Goal: Navigation & Orientation: Find specific page/section

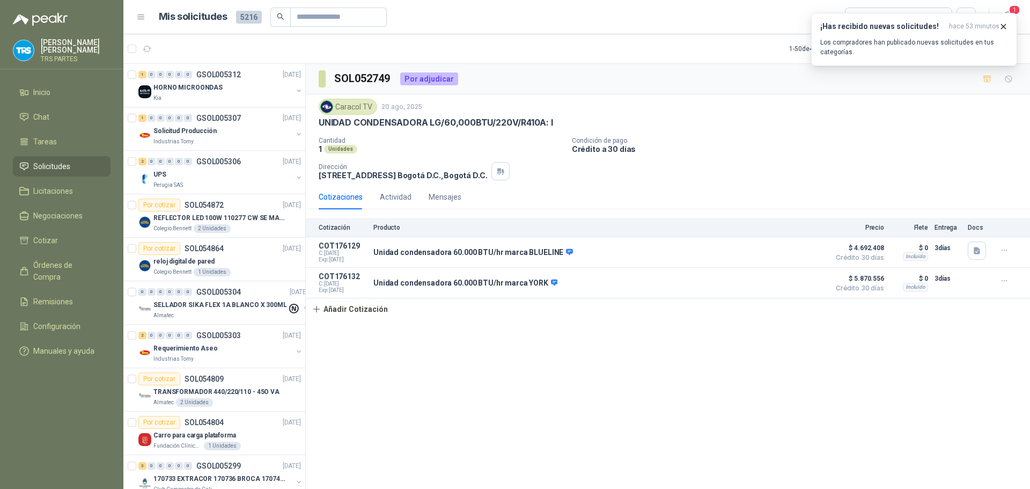
click at [777, 120] on div "UNIDAD CONDENSADORA LG/60,000BTU/220V/R410A: I" at bounding box center [668, 122] width 699 height 11
click at [1003, 25] on icon "button" at bounding box center [1004, 26] width 4 height 4
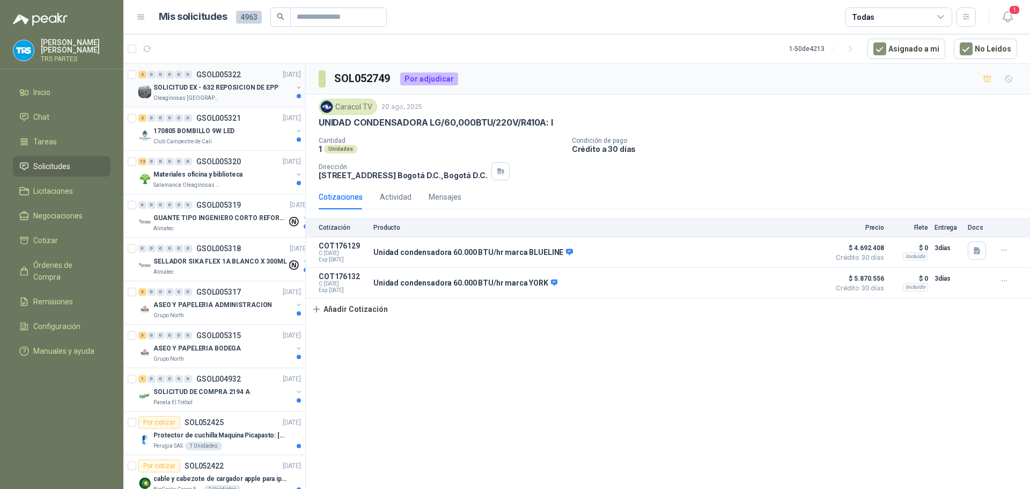
click at [259, 89] on p "SOLICITUD EX - 632 REPOSICION DE EPP" at bounding box center [215, 88] width 125 height 10
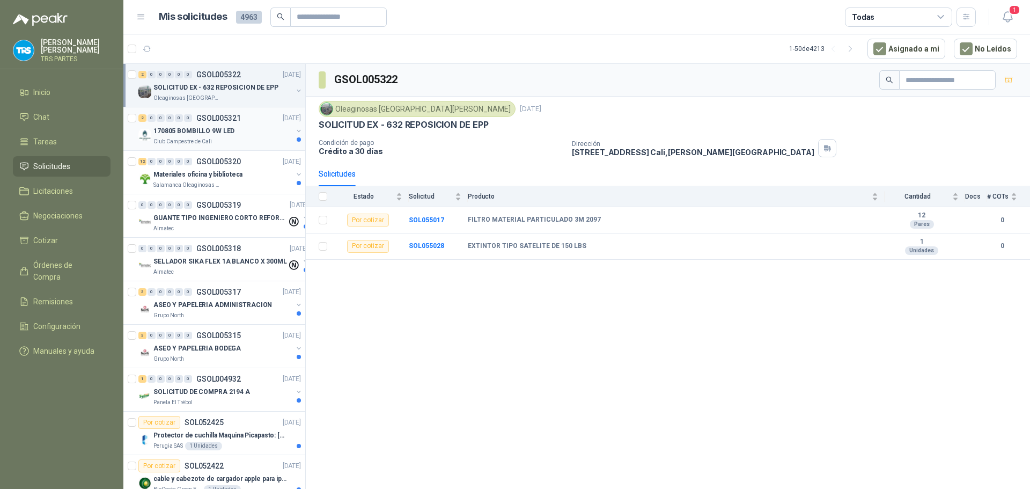
click at [259, 125] on div "170805 BOMBILLO 9W LED" at bounding box center [222, 131] width 139 height 13
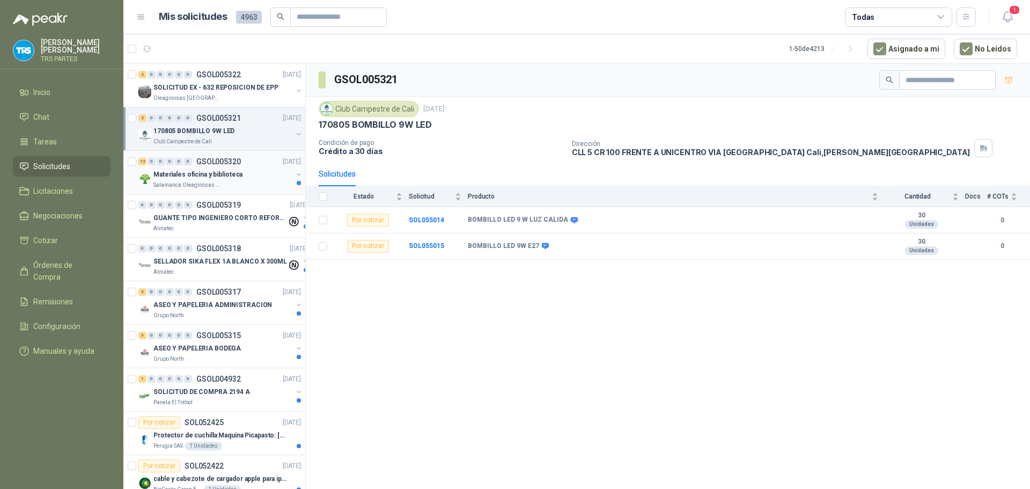
click at [222, 173] on p "Materiales oficina y biblioteca" at bounding box center [197, 175] width 89 height 10
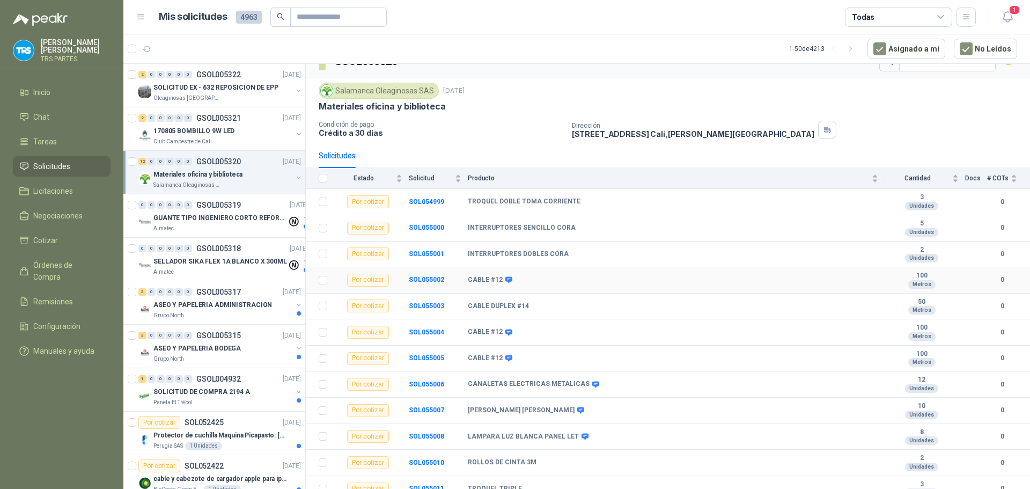
scroll to position [27, 0]
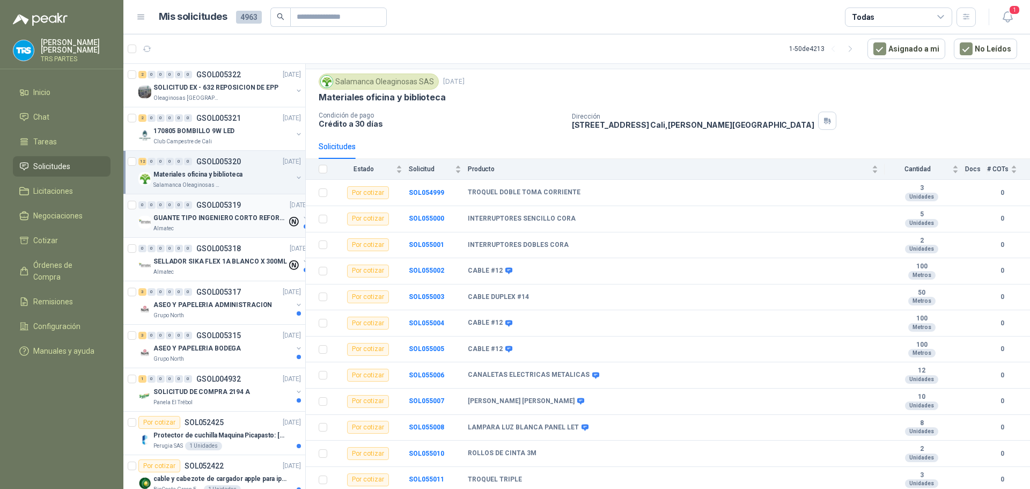
click at [225, 219] on p "GUANTE TIPO INGENIERO CORTO REFORZADO" at bounding box center [220, 218] width 134 height 10
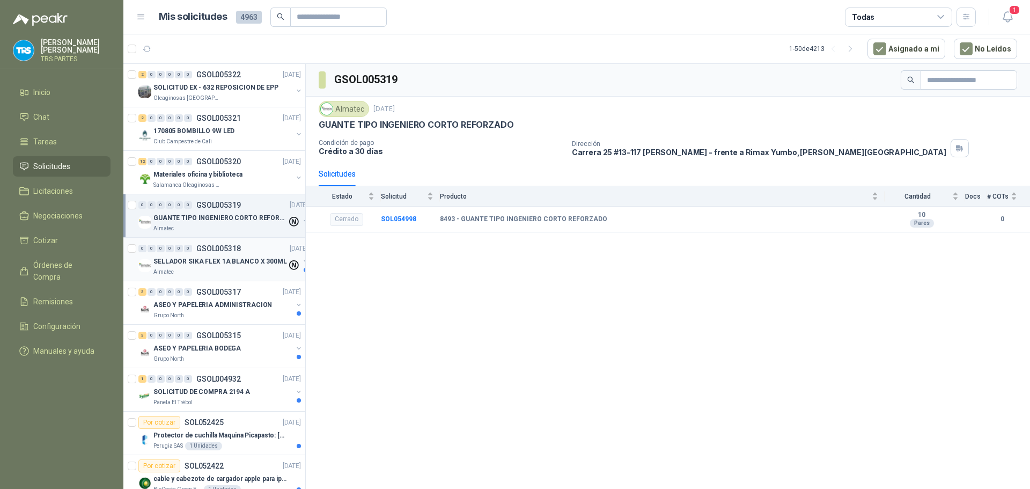
click at [225, 252] on p "GSOL005318" at bounding box center [218, 249] width 45 height 8
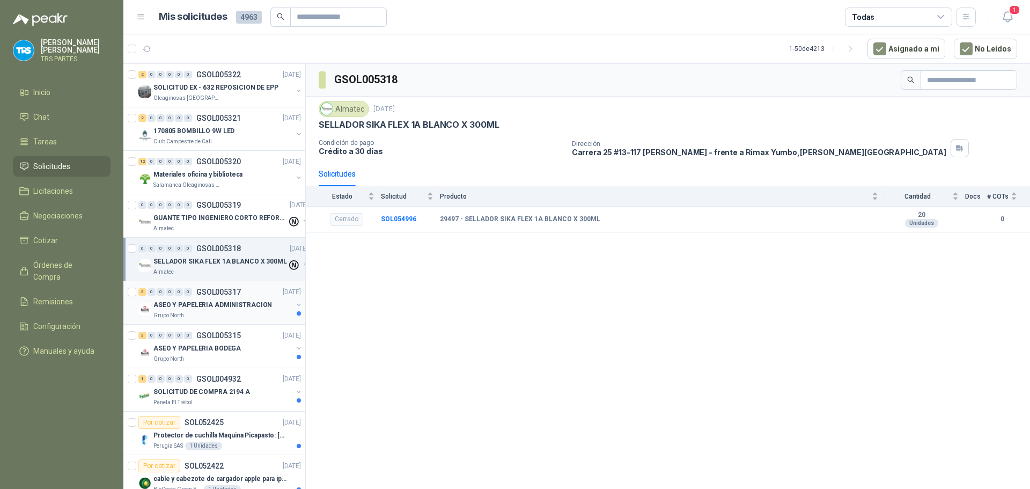
click at [222, 294] on p "GSOL005317" at bounding box center [218, 292] width 45 height 8
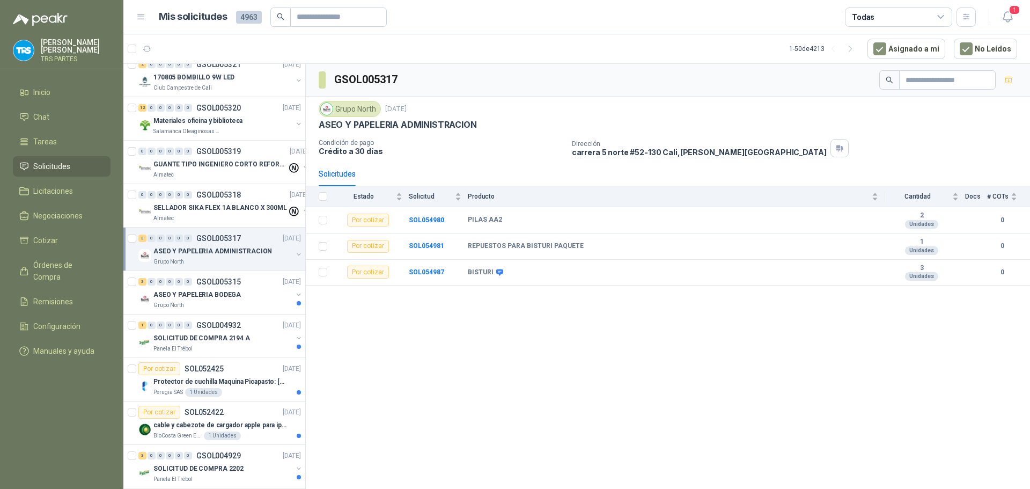
scroll to position [107, 0]
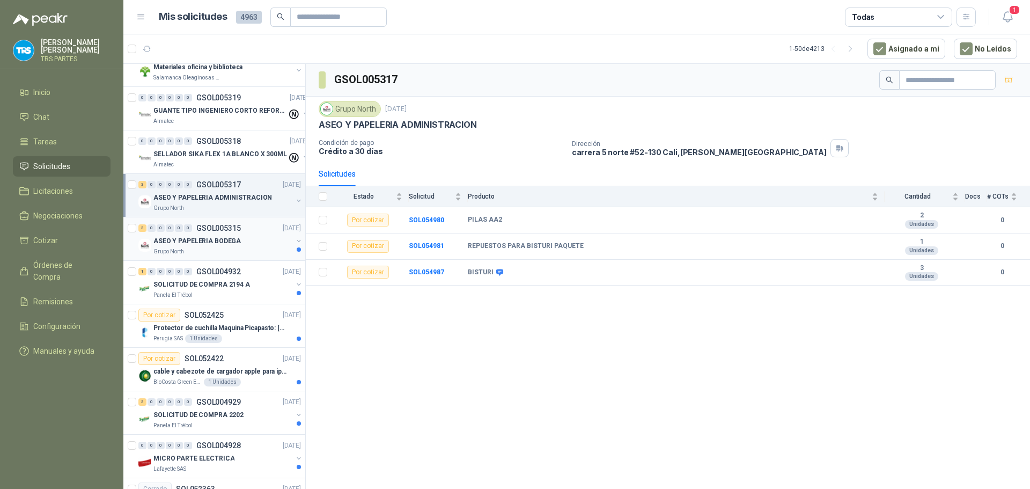
click at [213, 243] on p "ASEO Y PAPELERIA BODEGA" at bounding box center [196, 241] width 87 height 10
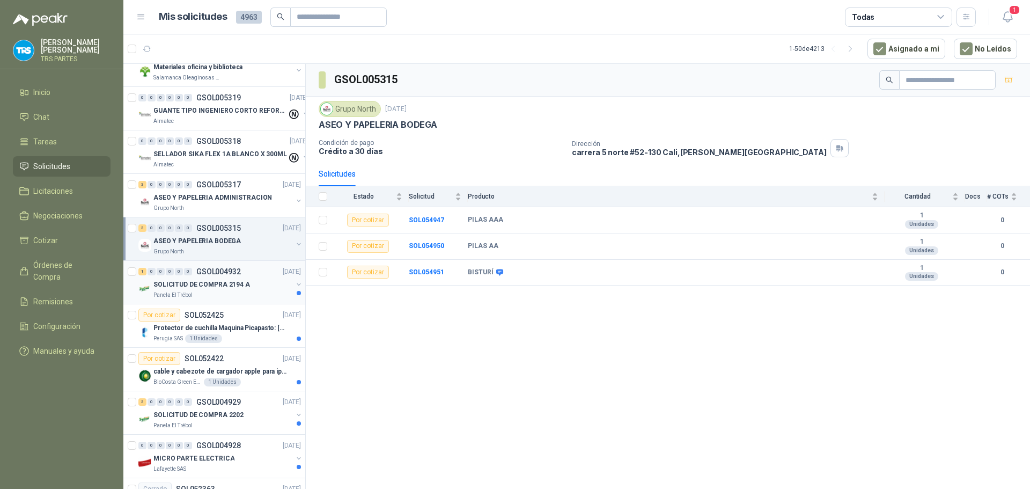
click at [223, 280] on p "SOLICITUD DE COMPRA 2194 A" at bounding box center [201, 285] width 97 height 10
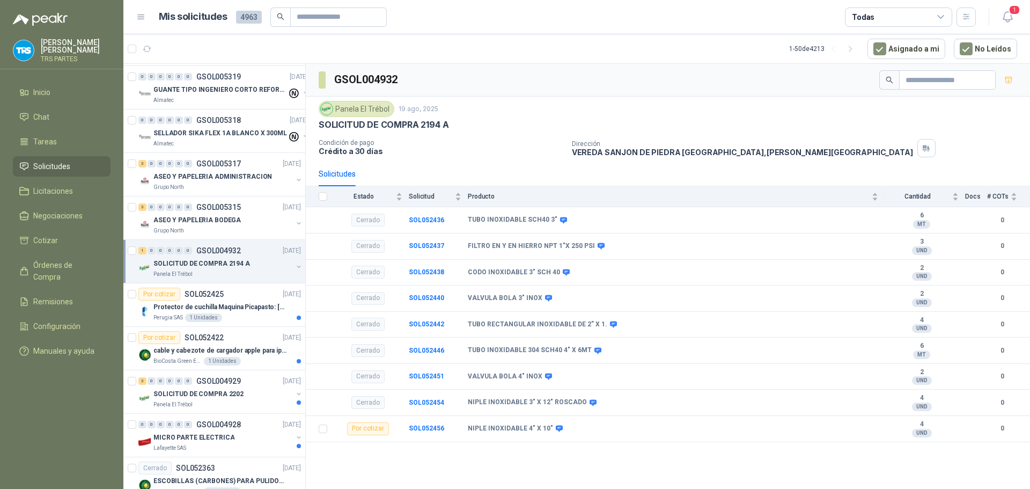
scroll to position [161, 0]
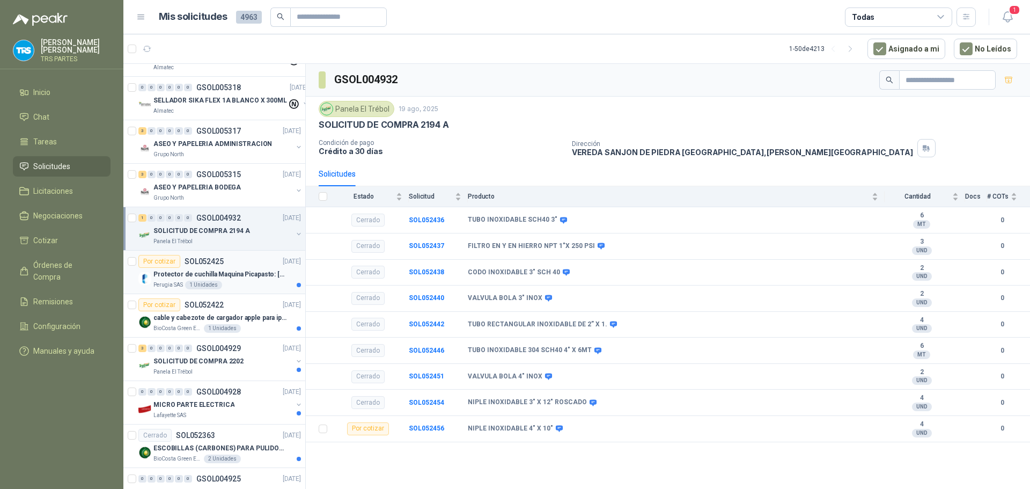
click at [229, 277] on p "Protector de cuchilla Maquina Picapasto: [PERSON_NAME]. P9MR. Serie: 2973" at bounding box center [220, 274] width 134 height 10
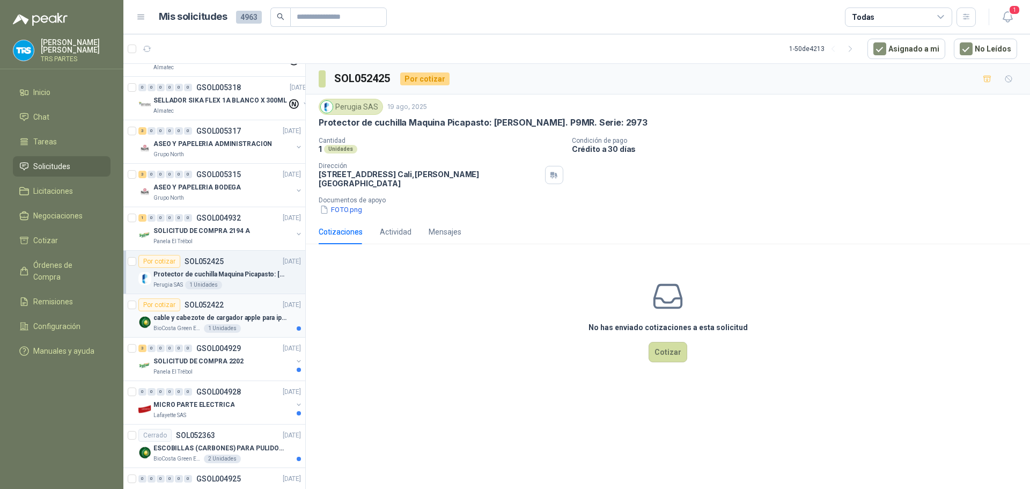
click at [233, 306] on div "Por cotizar SOL052422 [DATE]" at bounding box center [219, 304] width 163 height 13
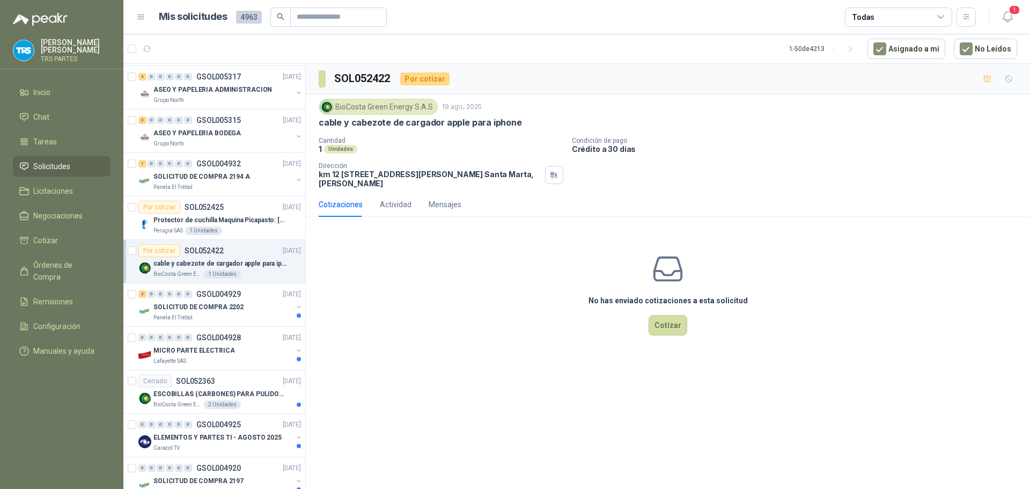
scroll to position [268, 0]
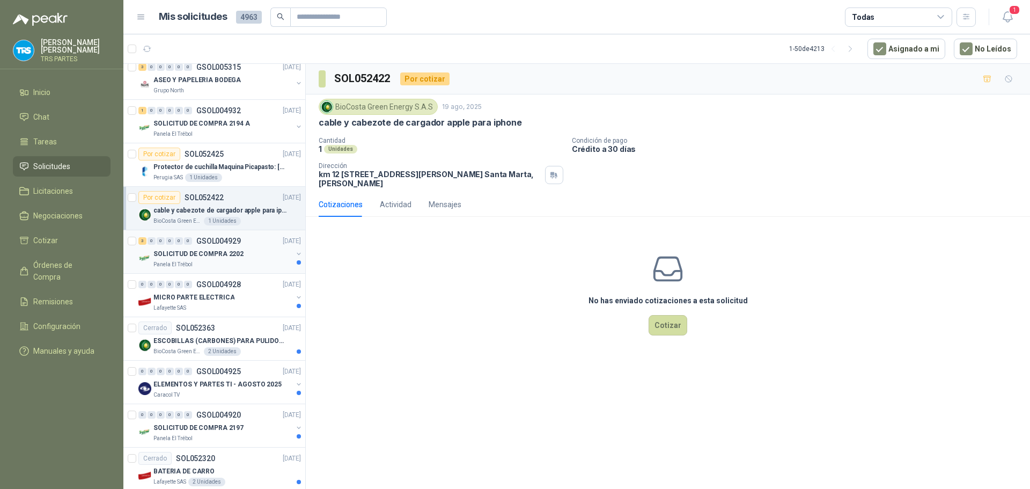
click at [256, 257] on div "SOLICITUD DE COMPRA 2202" at bounding box center [222, 253] width 139 height 13
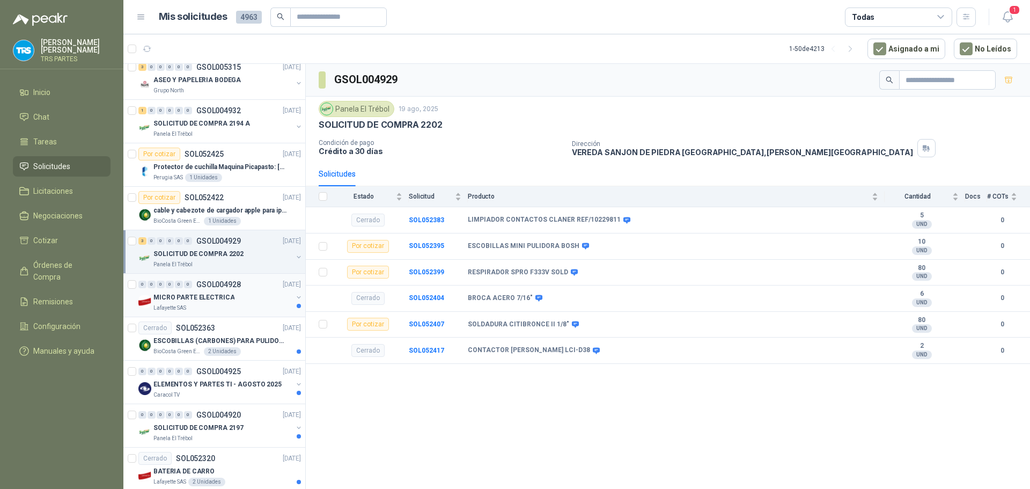
click at [244, 294] on div "MICRO PARTE ELECTRICA" at bounding box center [222, 297] width 139 height 13
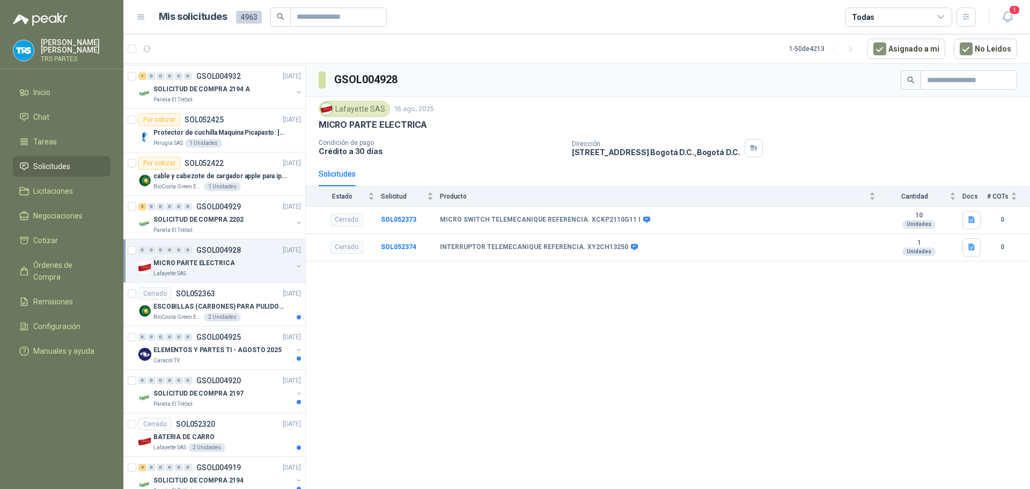
scroll to position [322, 0]
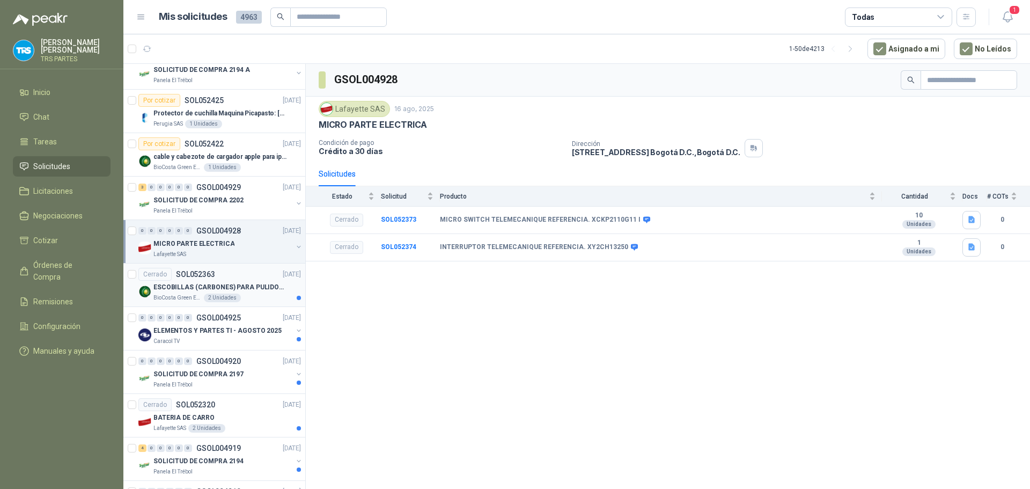
click at [231, 281] on div "ESCOBILLAS (CARBONES) PARA PULIDORA DEWALT" at bounding box center [227, 287] width 148 height 13
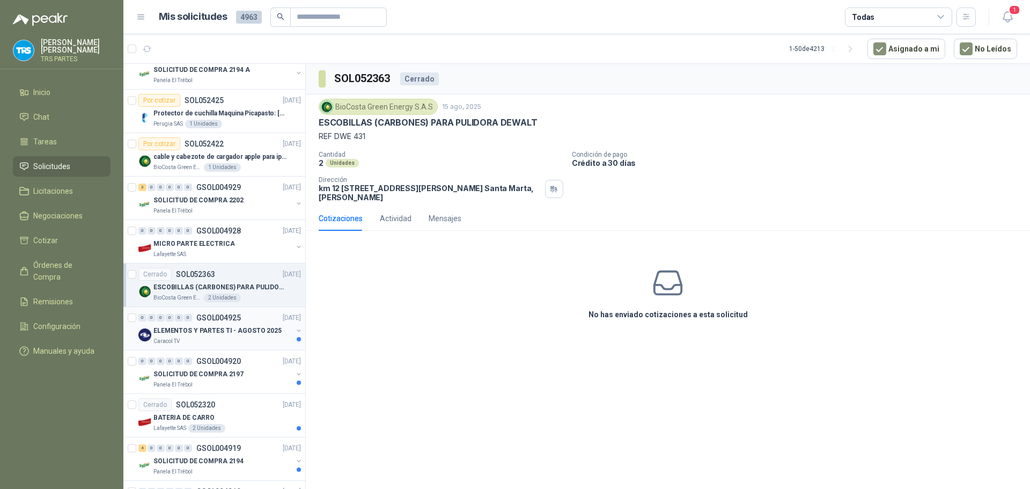
click at [248, 313] on div "0 0 0 0 0 0 GSOL004925 [DATE]" at bounding box center [220, 317] width 165 height 13
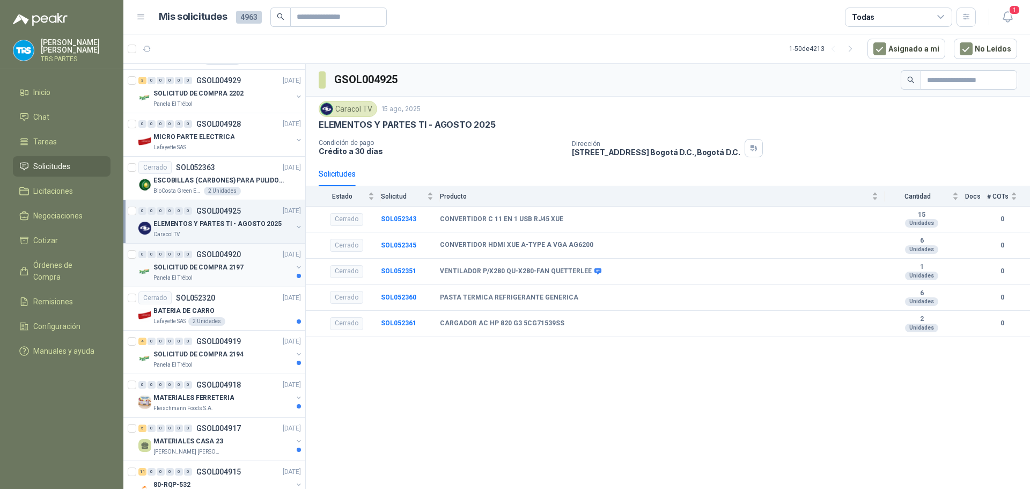
scroll to position [429, 0]
click at [248, 262] on div "SOLICITUD DE COMPRA 2197" at bounding box center [222, 266] width 139 height 13
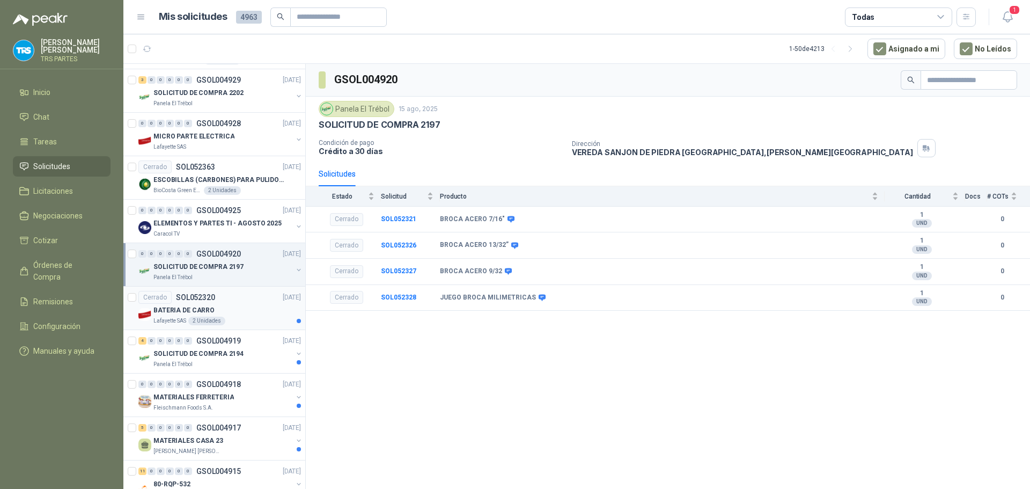
click at [245, 298] on div "Cerrado SOL052320 [DATE]" at bounding box center [219, 297] width 163 height 13
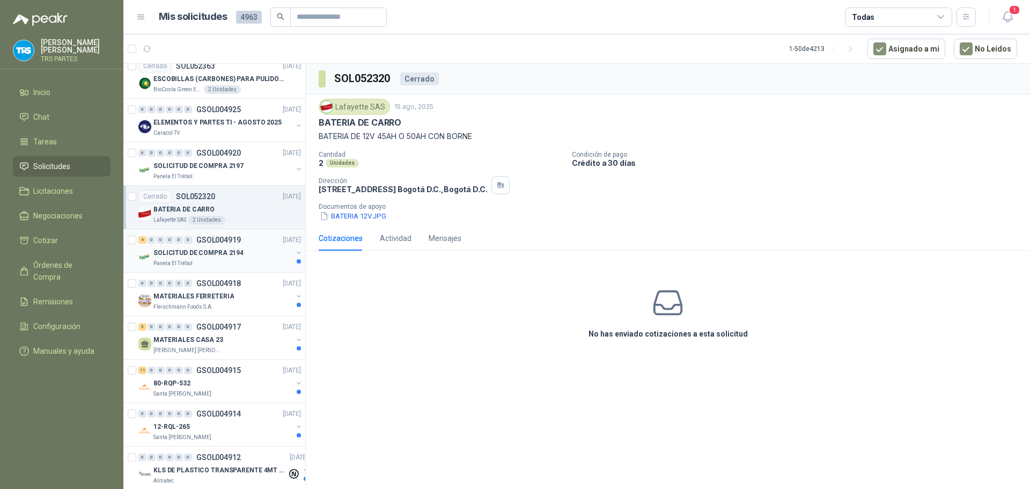
scroll to position [537, 0]
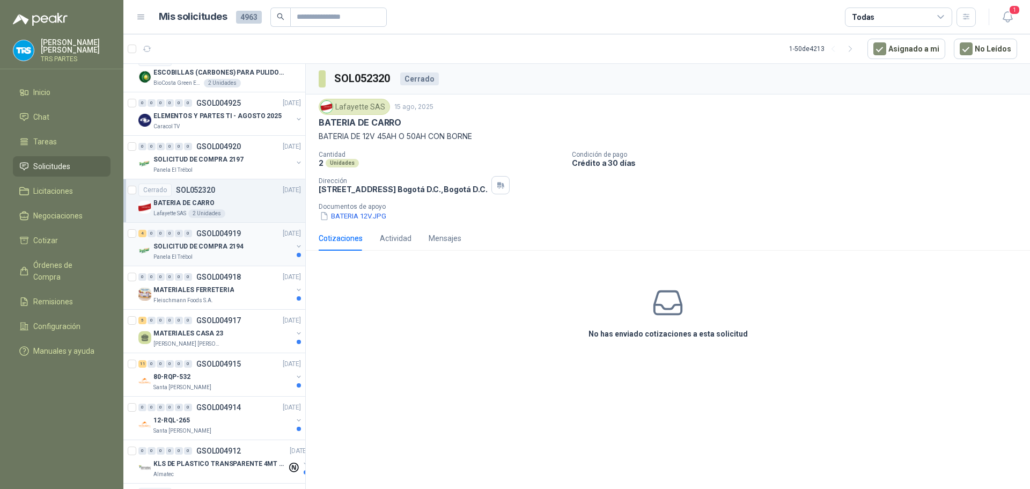
click at [249, 248] on div "SOLICITUD DE COMPRA 2194" at bounding box center [222, 246] width 139 height 13
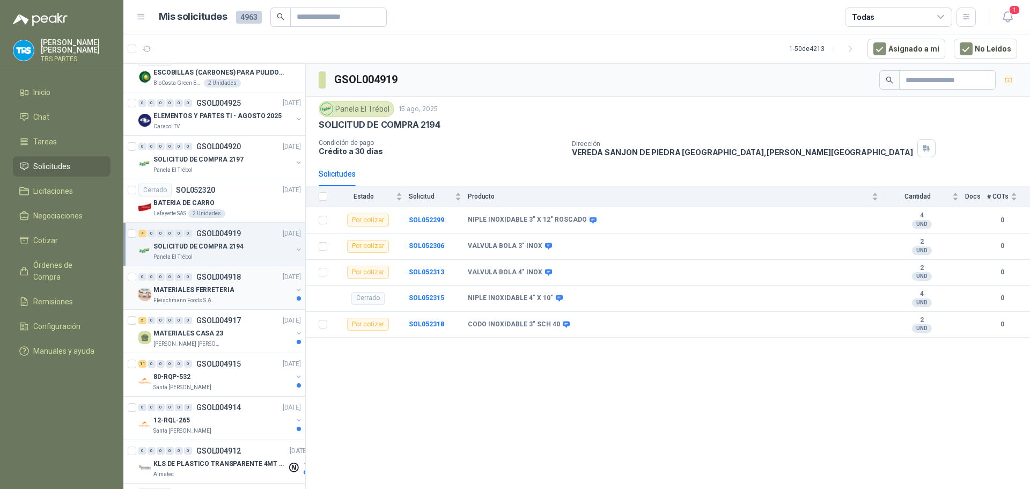
click at [243, 281] on div "0 0 0 0 0 0 GSOL004918 [DATE]" at bounding box center [220, 276] width 165 height 13
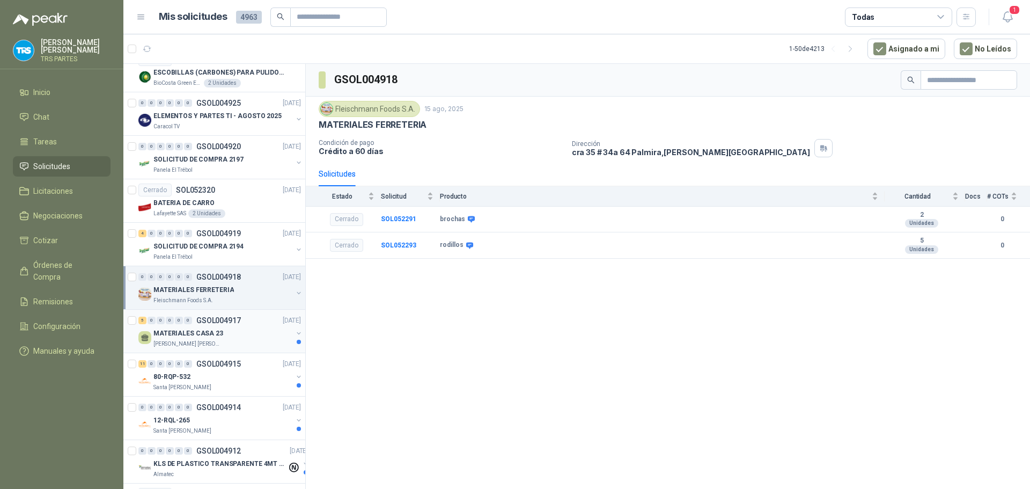
click at [244, 317] on div "5 0 0 0 0 0 GSOL004917 [DATE]" at bounding box center [220, 320] width 165 height 13
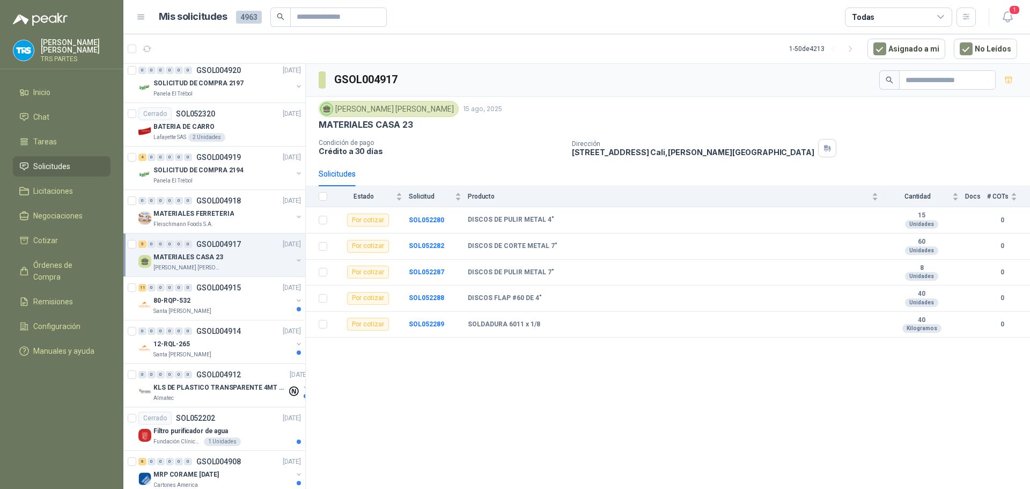
scroll to position [644, 0]
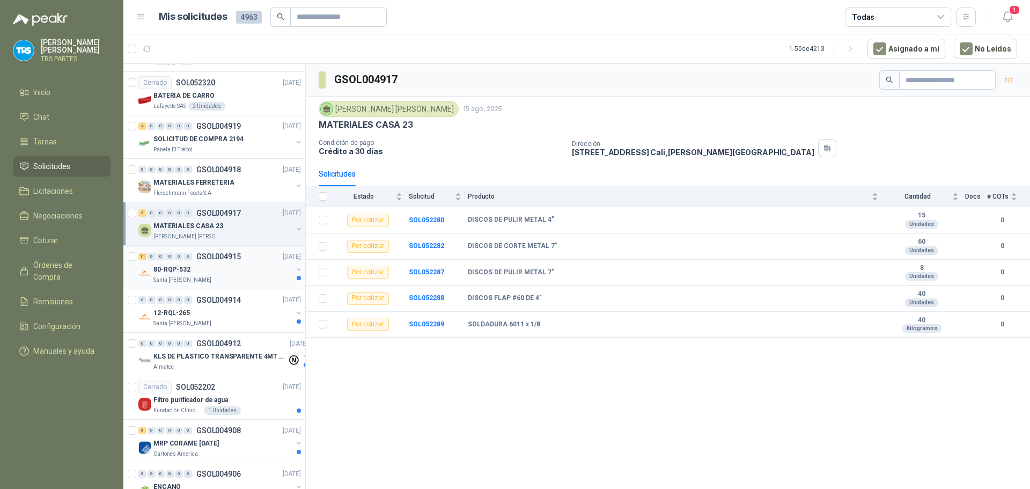
click at [256, 273] on div "80-RQP-532" at bounding box center [222, 269] width 139 height 13
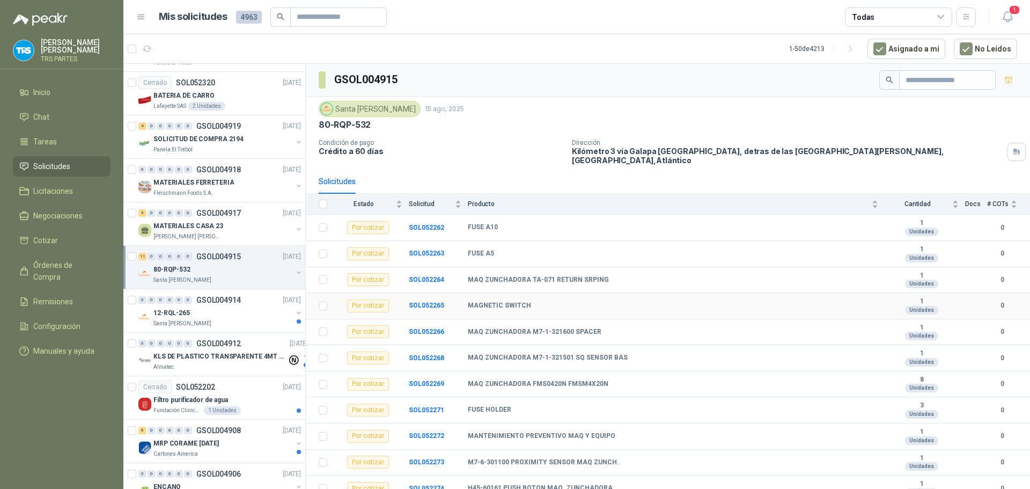
scroll to position [2, 0]
click at [239, 314] on div "12-RQL-265" at bounding box center [222, 312] width 139 height 13
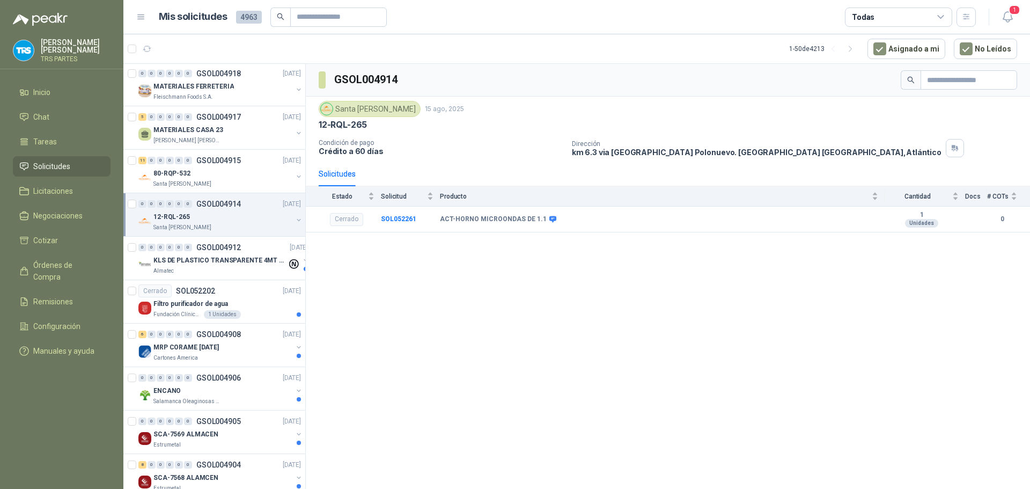
scroll to position [805, 0]
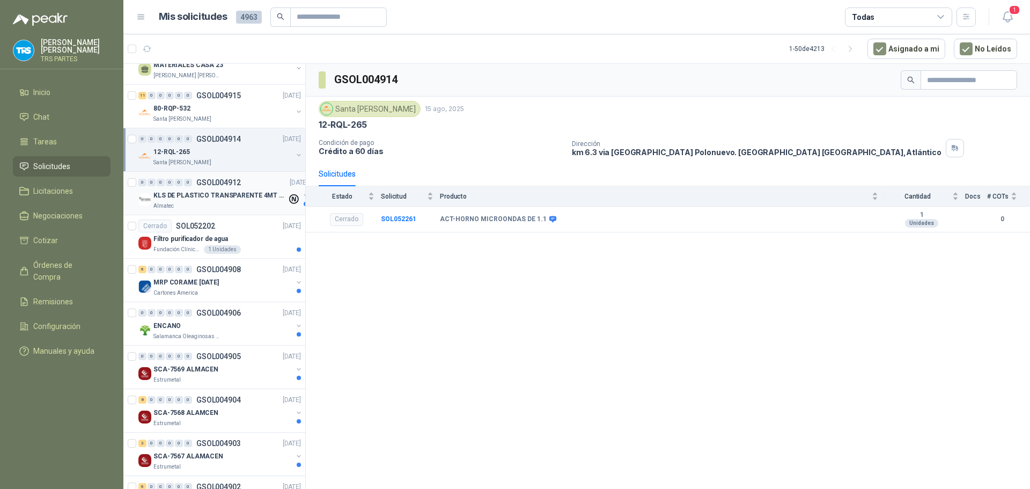
click at [231, 204] on div "Almatec" at bounding box center [220, 206] width 134 height 9
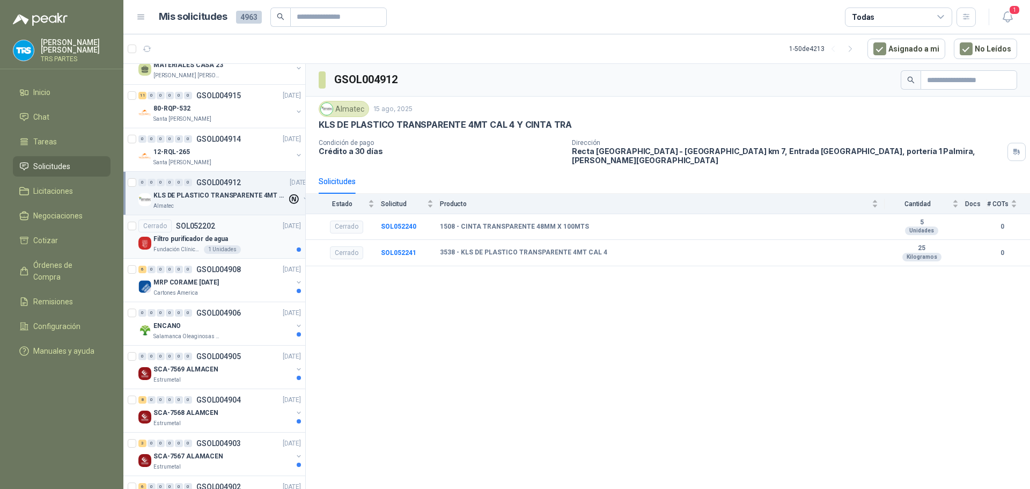
click at [239, 243] on div "Filtro purificador de agua" at bounding box center [227, 238] width 148 height 13
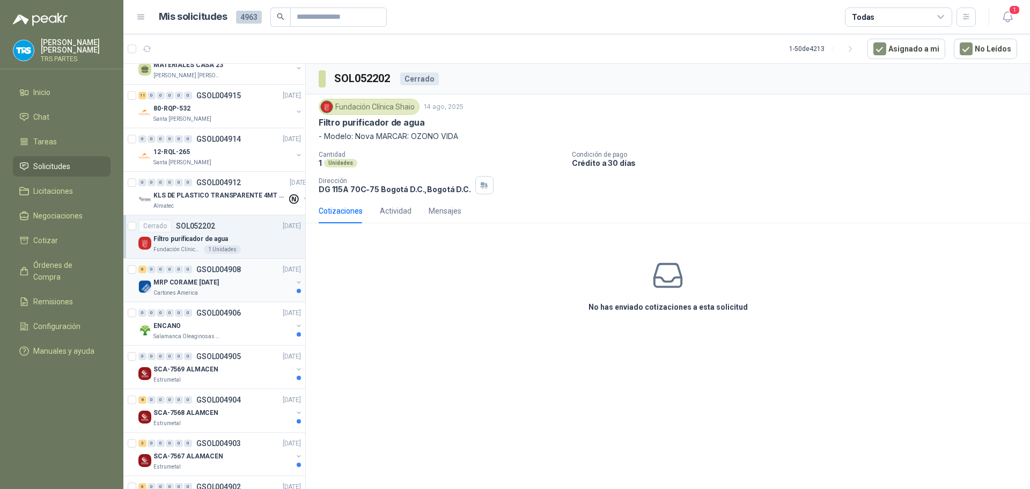
click at [245, 278] on div "MRP CORAME [DATE]" at bounding box center [222, 282] width 139 height 13
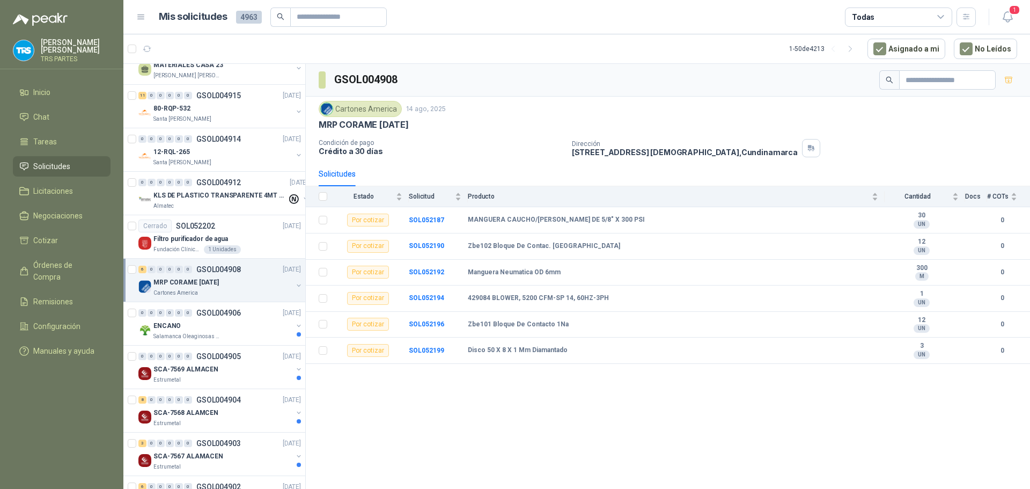
scroll to position [859, 0]
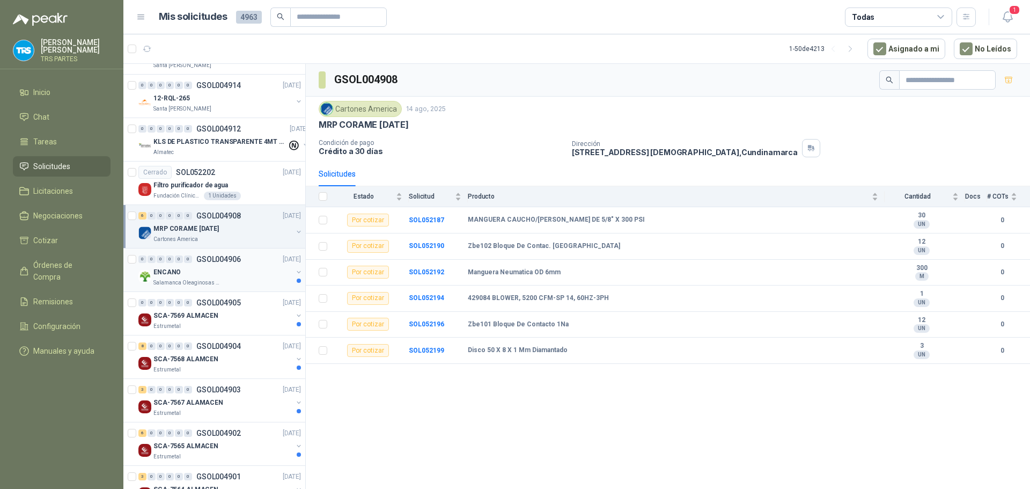
click at [242, 282] on div "Salamanca Oleaginosas SAS" at bounding box center [222, 283] width 139 height 9
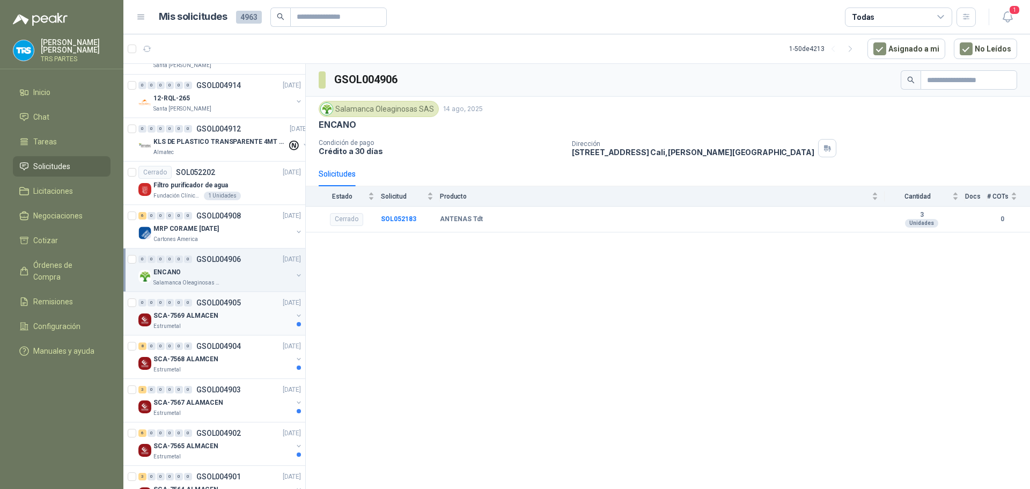
click at [256, 309] on div "0 0 0 0 0 0 GSOL004905 [DATE]" at bounding box center [220, 302] width 165 height 13
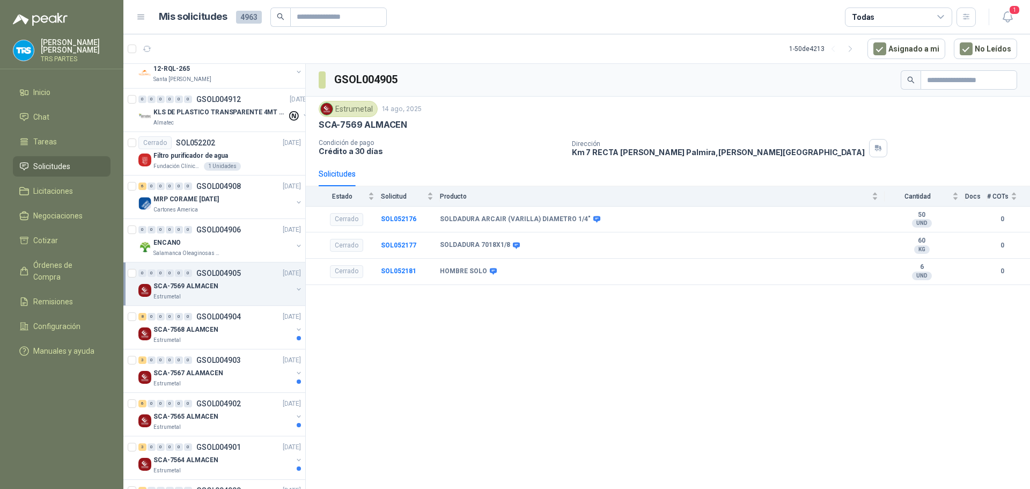
scroll to position [912, 0]
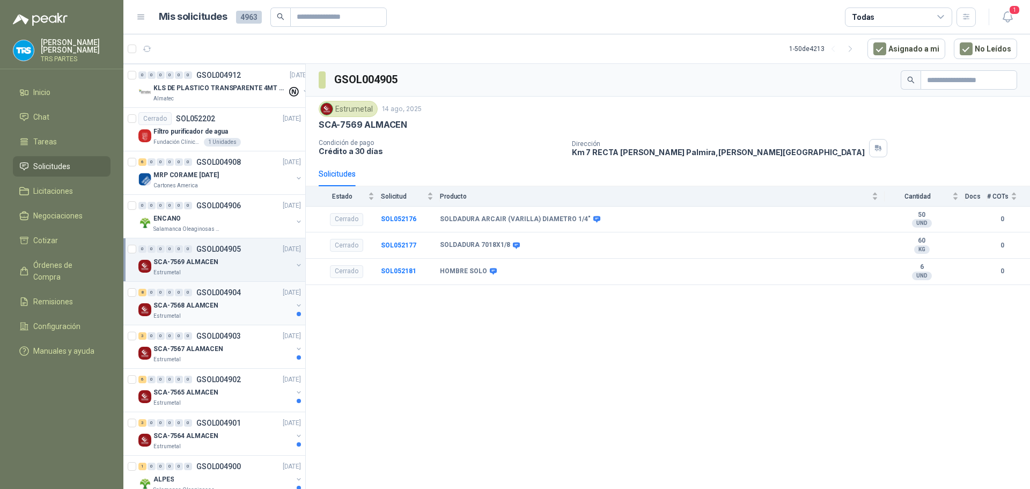
click at [245, 303] on div "SCA-7568 ALAMCEN" at bounding box center [222, 305] width 139 height 13
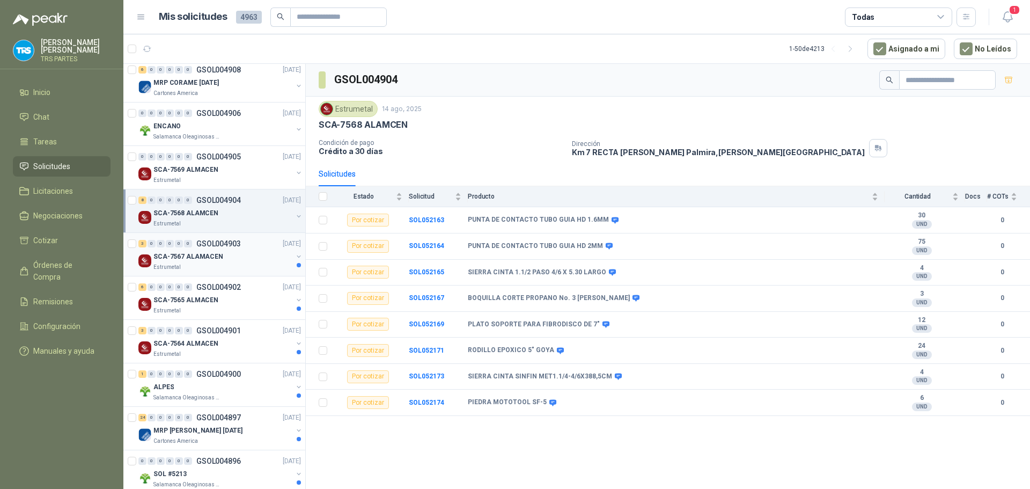
scroll to position [1020, 0]
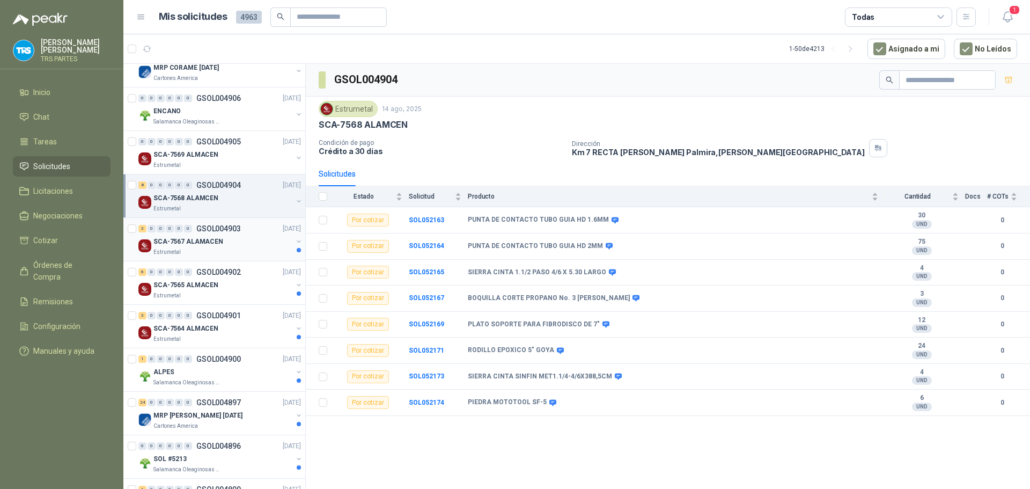
click at [241, 240] on div "SCA-7567 ALAMACEN" at bounding box center [222, 241] width 139 height 13
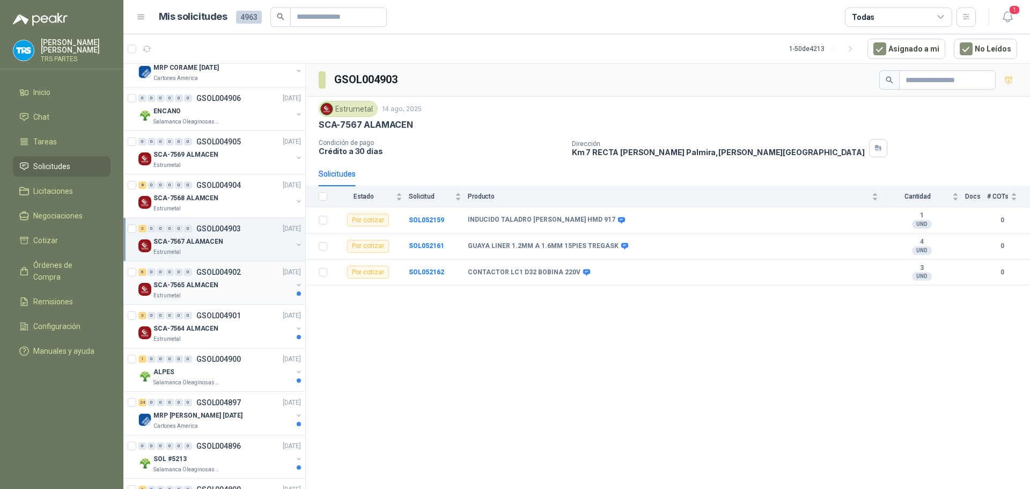
click at [245, 282] on div "SCA-7565 ALMACEN" at bounding box center [222, 285] width 139 height 13
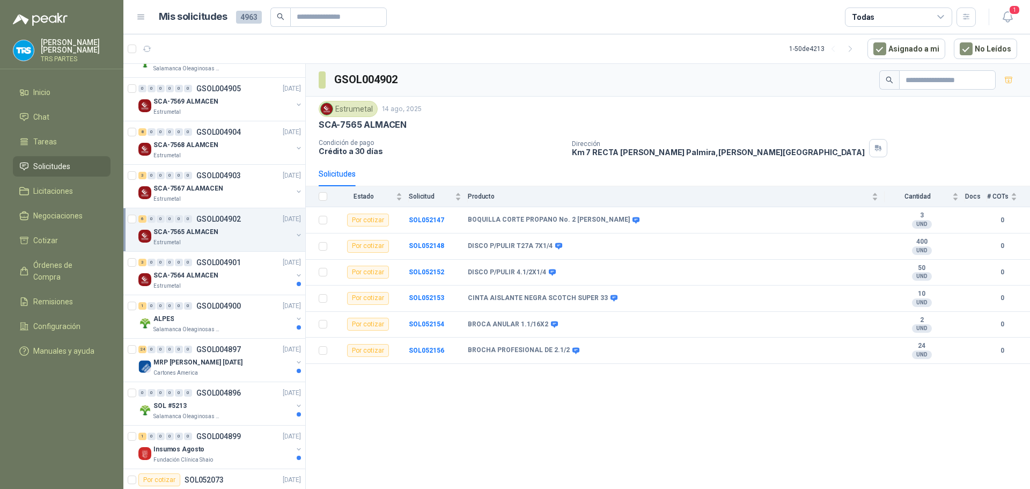
scroll to position [1127, 0]
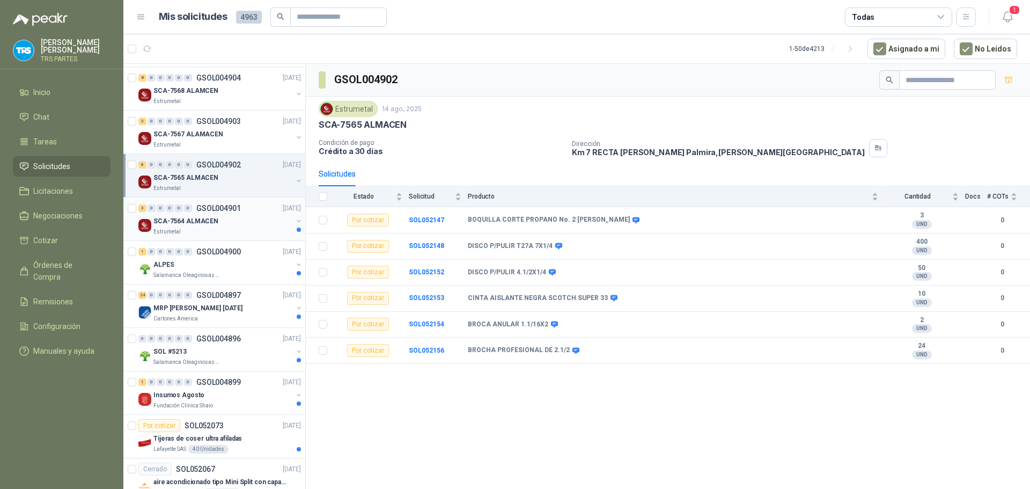
click at [253, 228] on div "Estrumetal" at bounding box center [222, 232] width 139 height 9
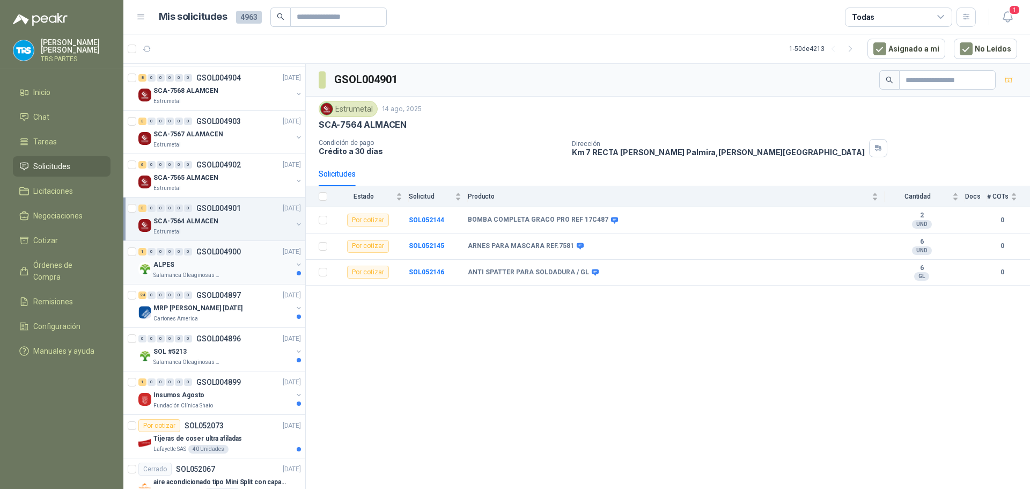
click at [242, 261] on div "ALPES" at bounding box center [222, 264] width 139 height 13
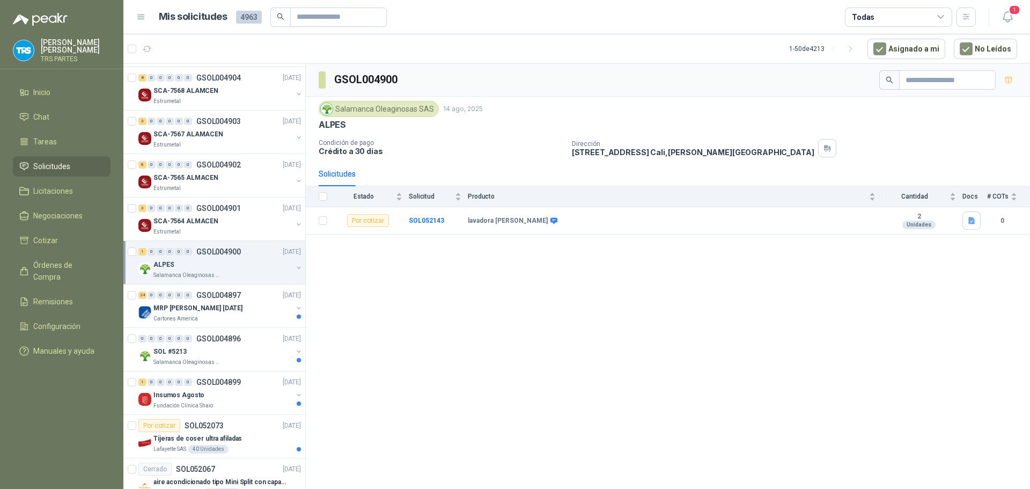
scroll to position [1181, 0]
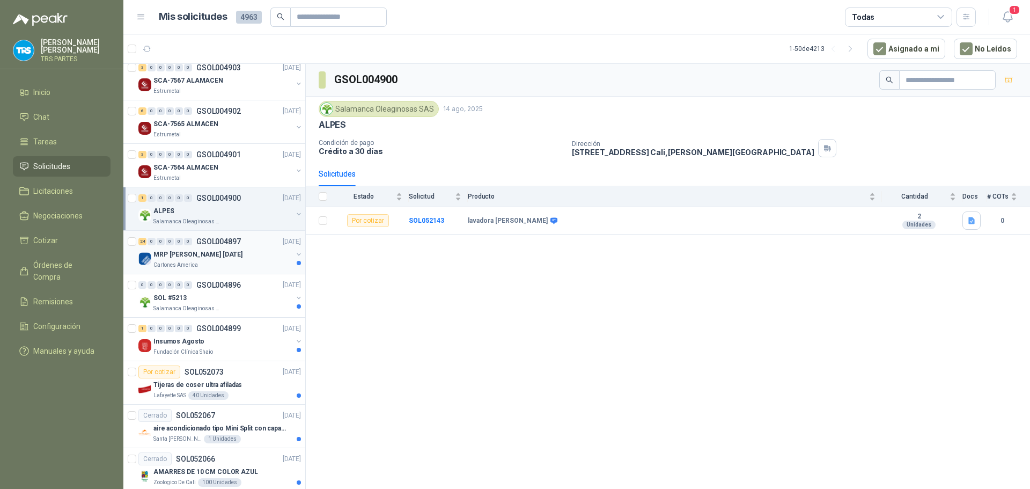
click at [245, 247] on div "24 0 0 0 0 0 GSOL004897 [DATE]" at bounding box center [220, 241] width 165 height 13
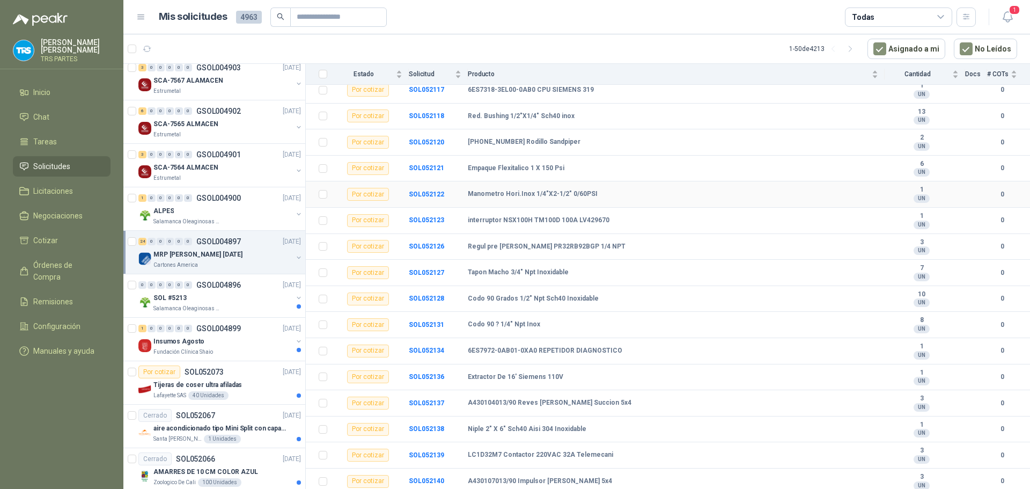
scroll to position [341, 0]
click at [209, 298] on div "SOL #5213" at bounding box center [222, 297] width 139 height 13
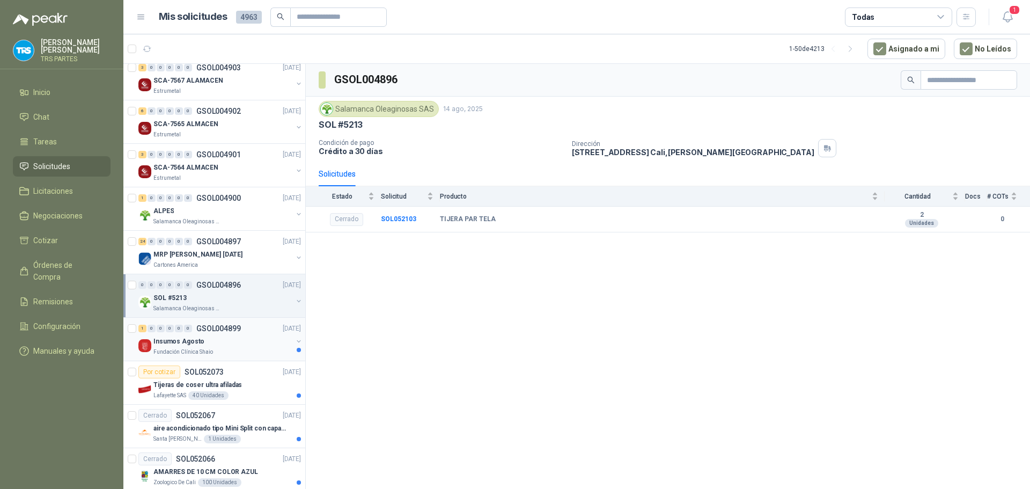
click at [250, 341] on div "Insumos Agosto" at bounding box center [222, 341] width 139 height 13
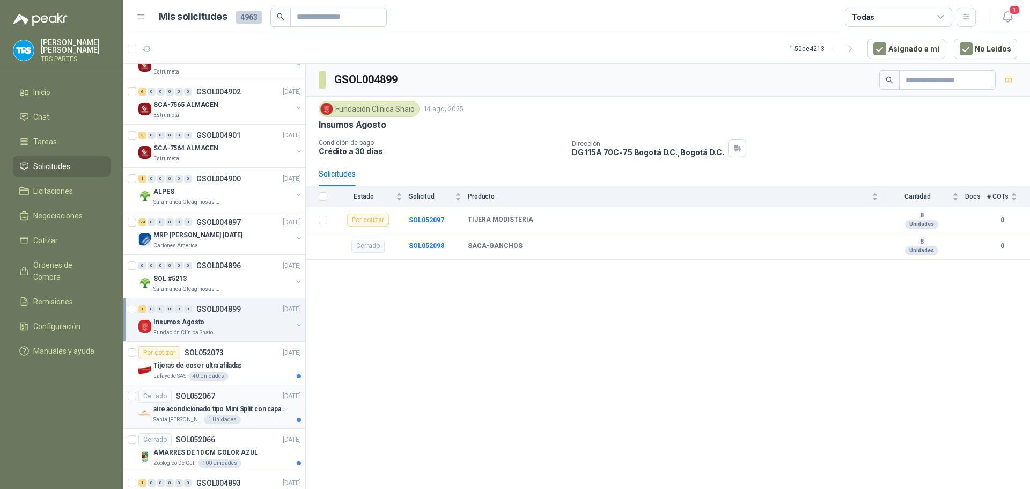
scroll to position [1234, 0]
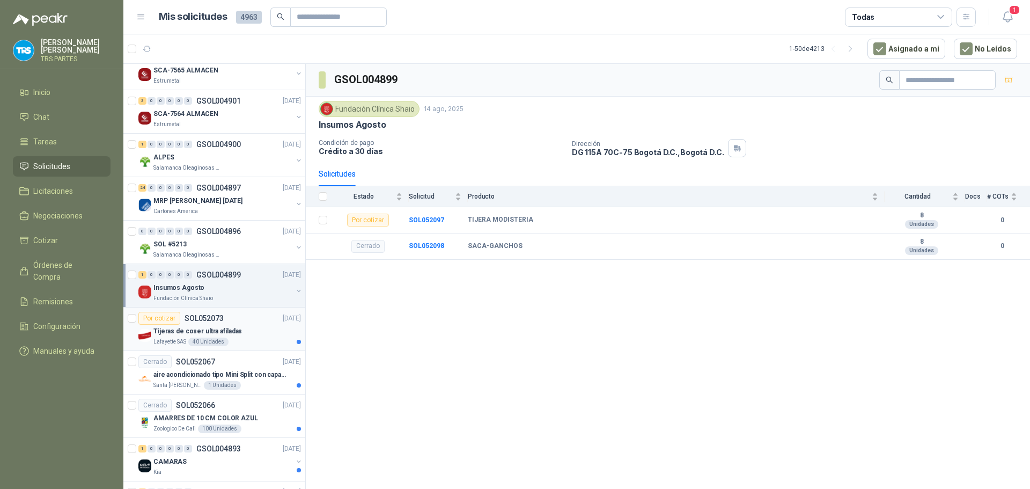
click at [253, 342] on div "Lafayette SAS 40 Unidades" at bounding box center [227, 342] width 148 height 9
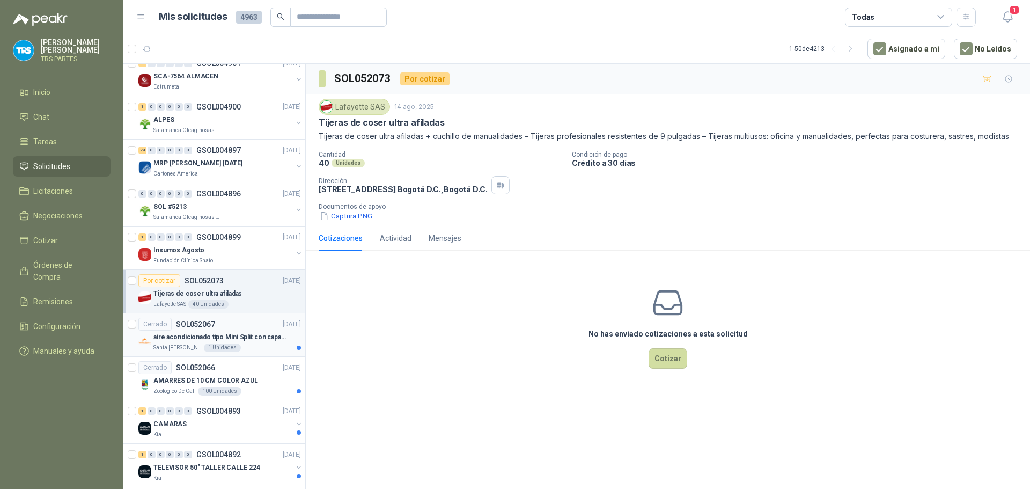
scroll to position [1288, 0]
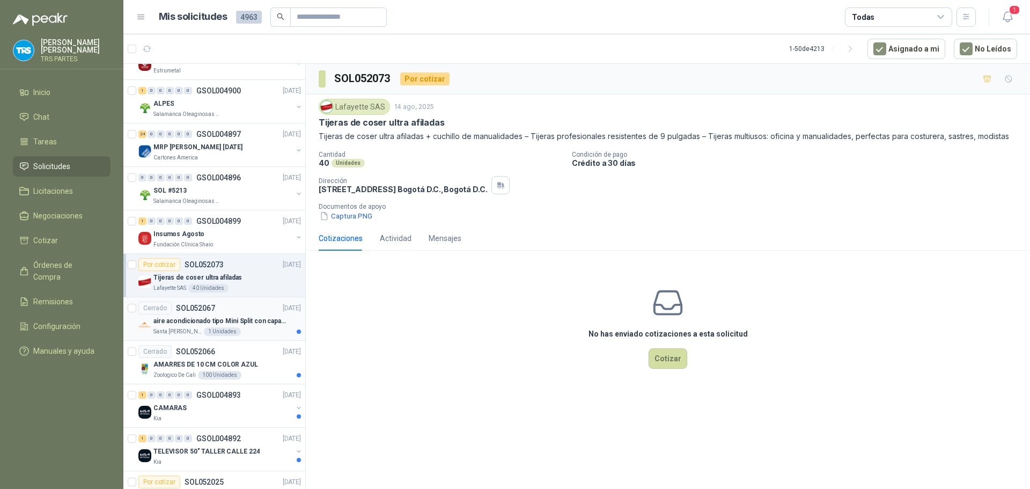
click at [259, 324] on p "aire acondicionado tipo Mini Split con capacidad de 12000 BTU a 110V o 220V" at bounding box center [220, 321] width 134 height 10
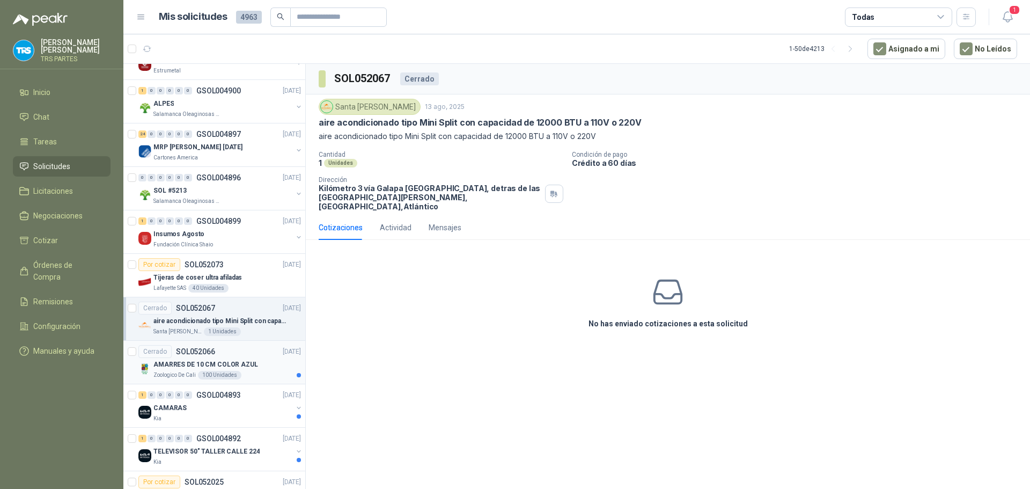
click at [265, 356] on div "Cerrado SOL052066 [DATE]" at bounding box center [219, 351] width 163 height 13
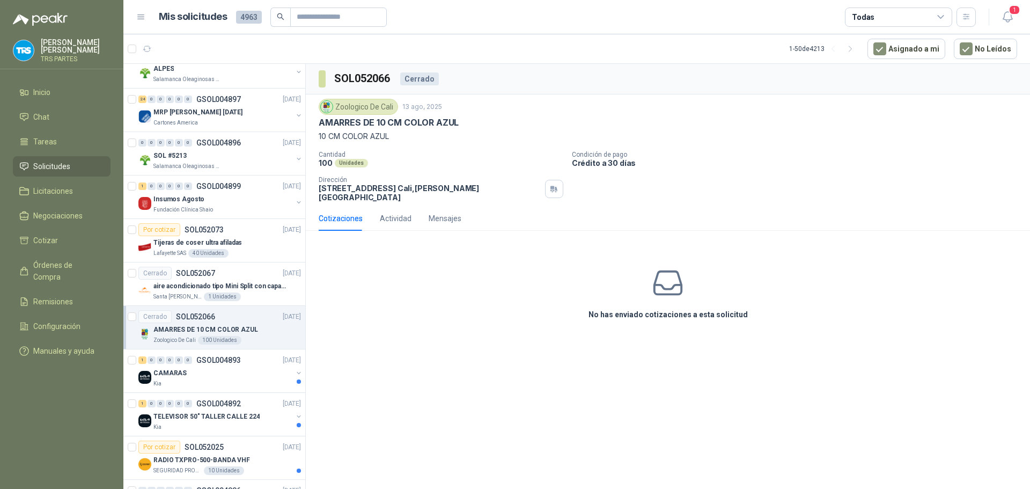
scroll to position [1342, 0]
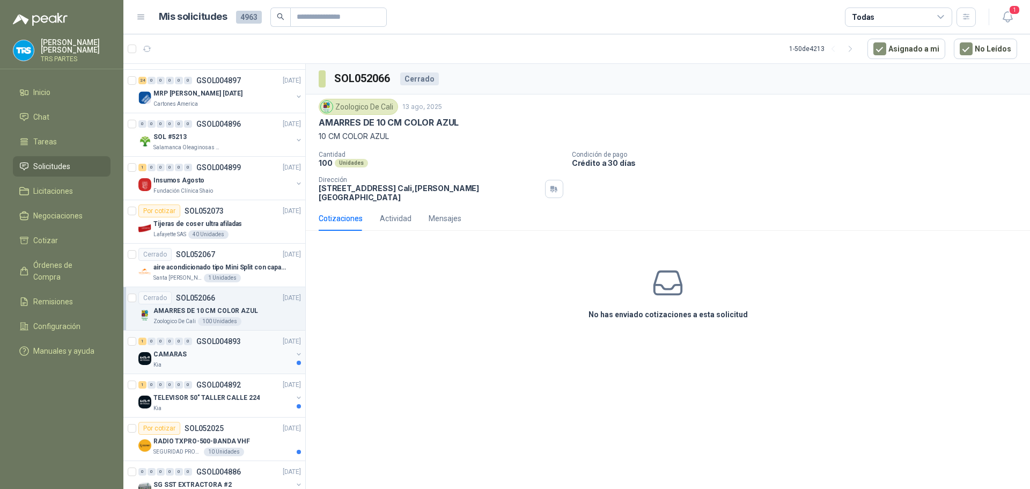
click at [265, 354] on div "CAMARAS" at bounding box center [222, 354] width 139 height 13
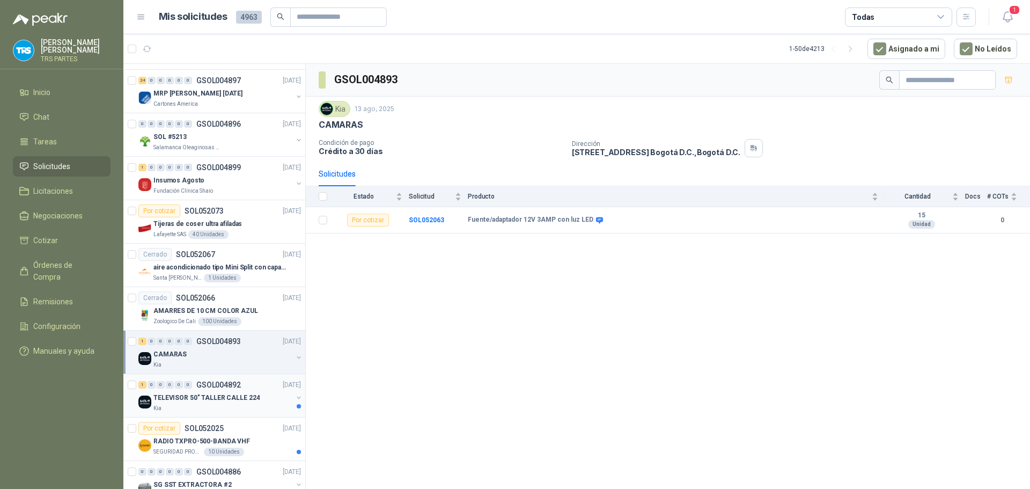
click at [258, 388] on div "1 0 0 0 0 0 GSOL004892 [DATE]" at bounding box center [220, 384] width 165 height 13
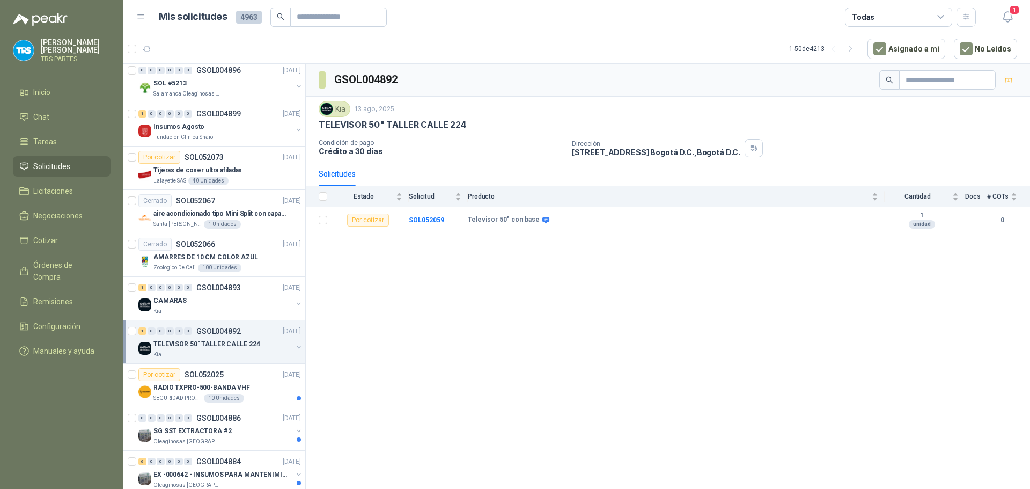
scroll to position [1449, 0]
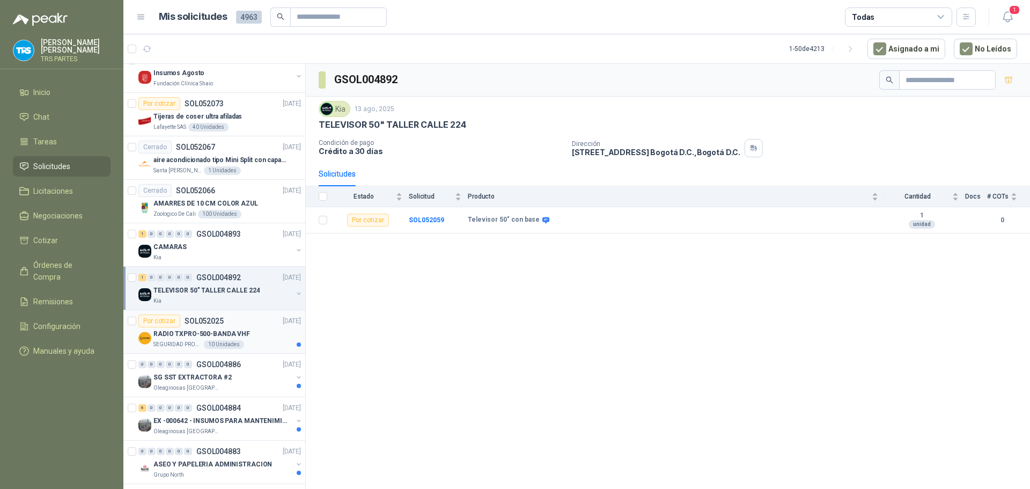
click at [272, 340] on div "RADIO TXPRO-500-BANDA VHF" at bounding box center [227, 333] width 148 height 13
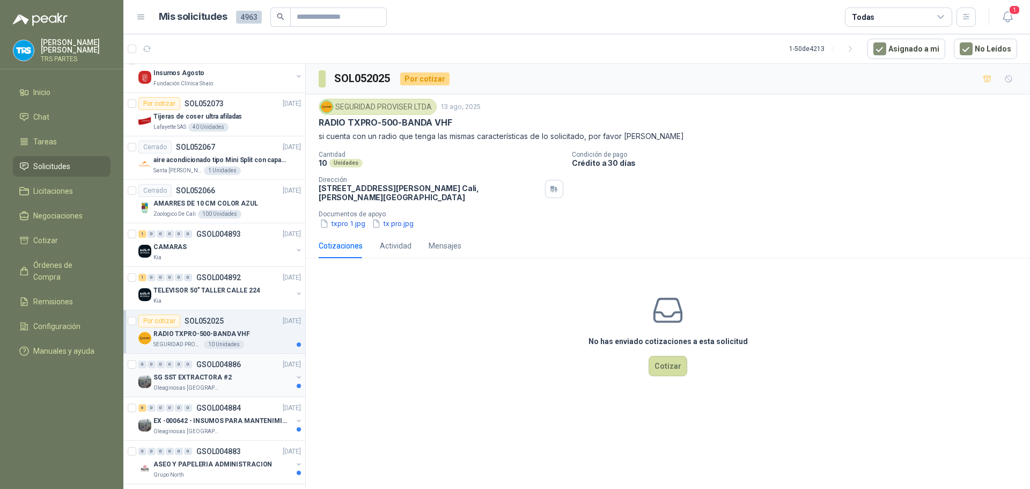
click at [265, 377] on div "SG SST EXTRACTORA #2" at bounding box center [222, 377] width 139 height 13
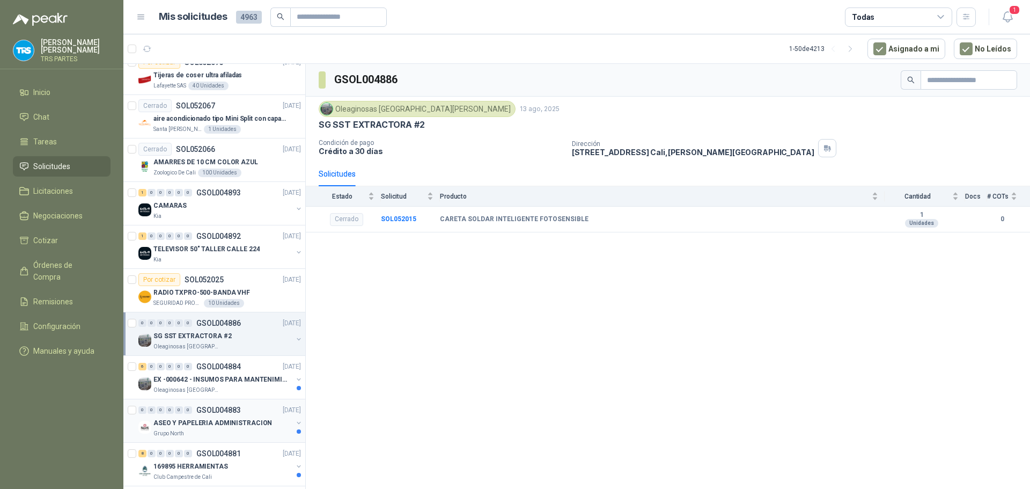
scroll to position [1503, 0]
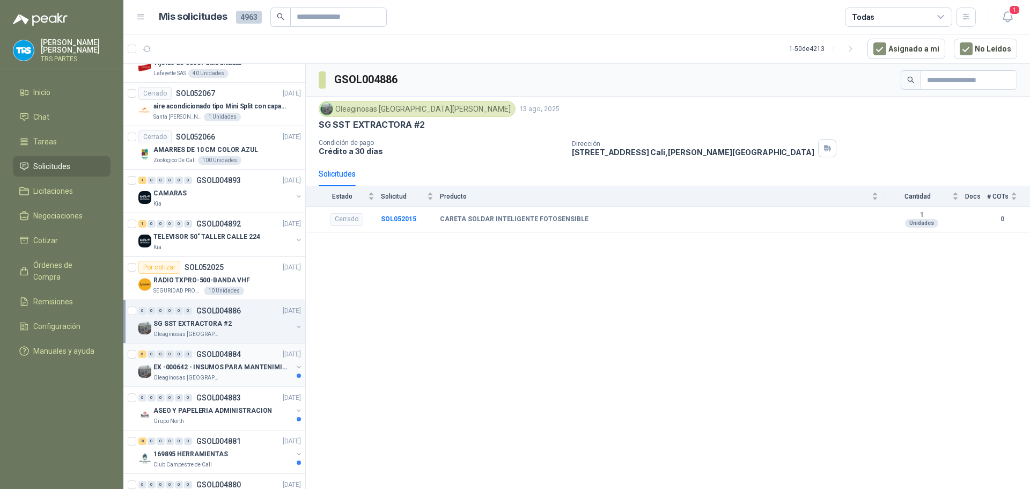
click at [251, 367] on p "EX -000642 - INSUMOS PARA MANTENIMIENTO PREVENTIVO" at bounding box center [220, 367] width 134 height 10
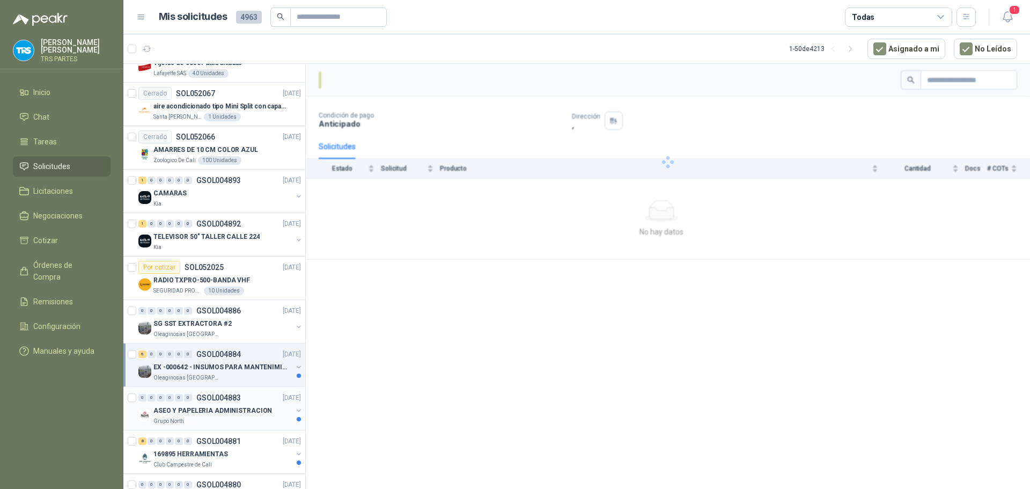
click at [245, 405] on div "ASEO Y PAPELERIA ADMINISTRACION" at bounding box center [222, 410] width 139 height 13
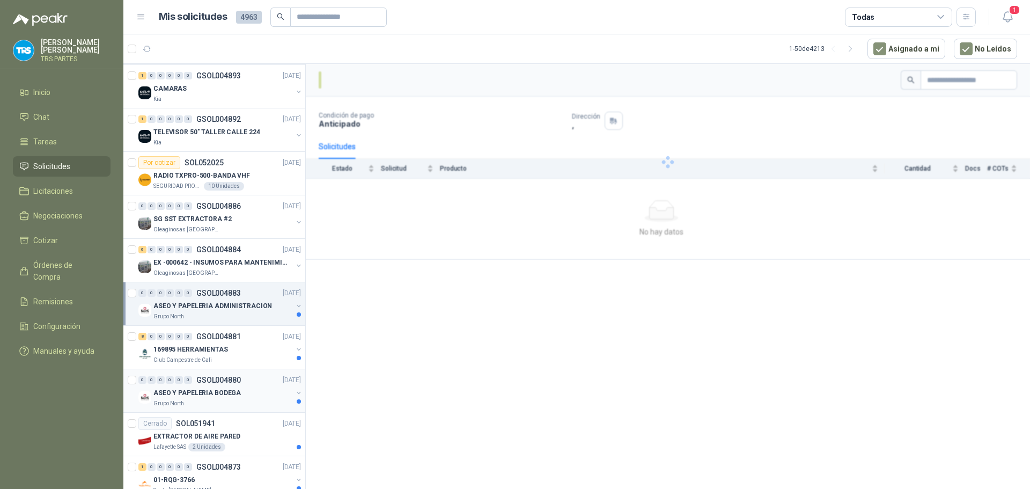
scroll to position [1610, 0]
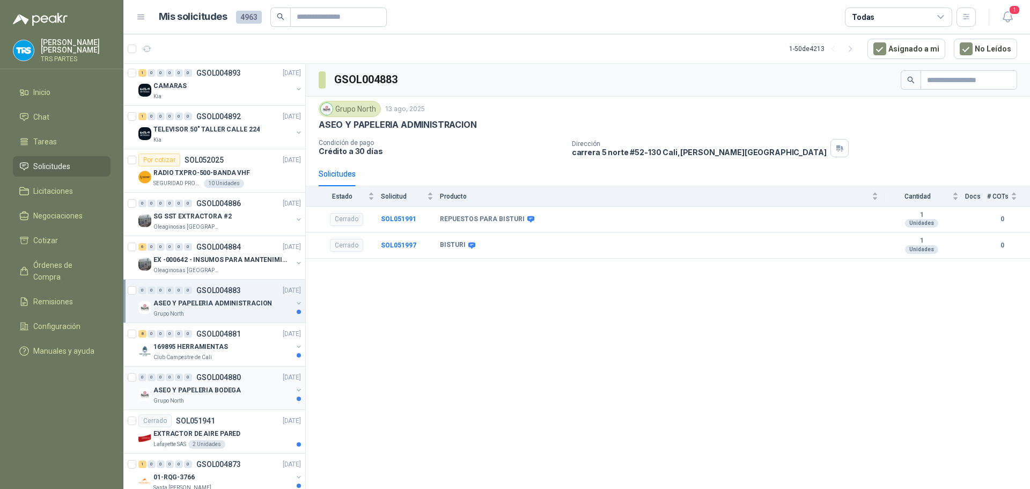
click at [245, 390] on div "ASEO Y PAPELERIA BODEGA" at bounding box center [222, 390] width 139 height 13
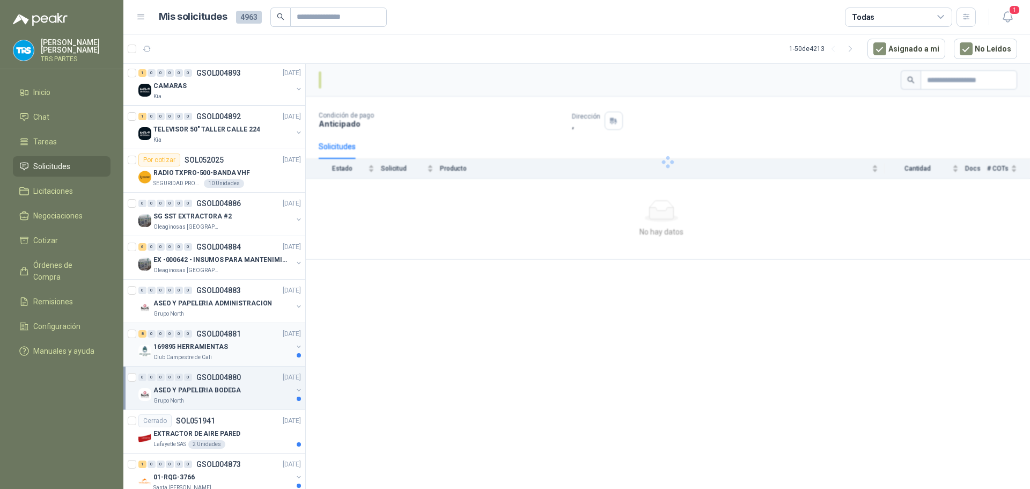
click at [250, 352] on div "169895 HERRAMIENTAS" at bounding box center [222, 346] width 139 height 13
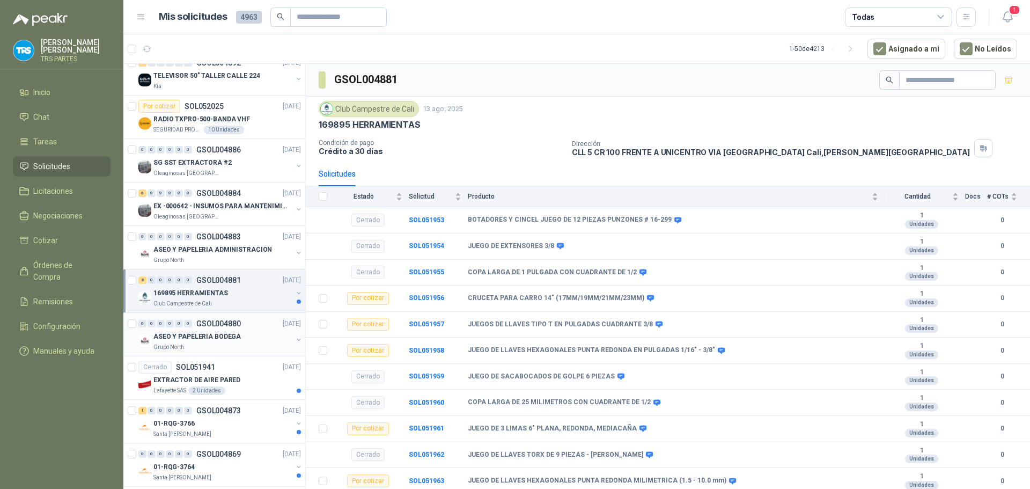
scroll to position [1717, 0]
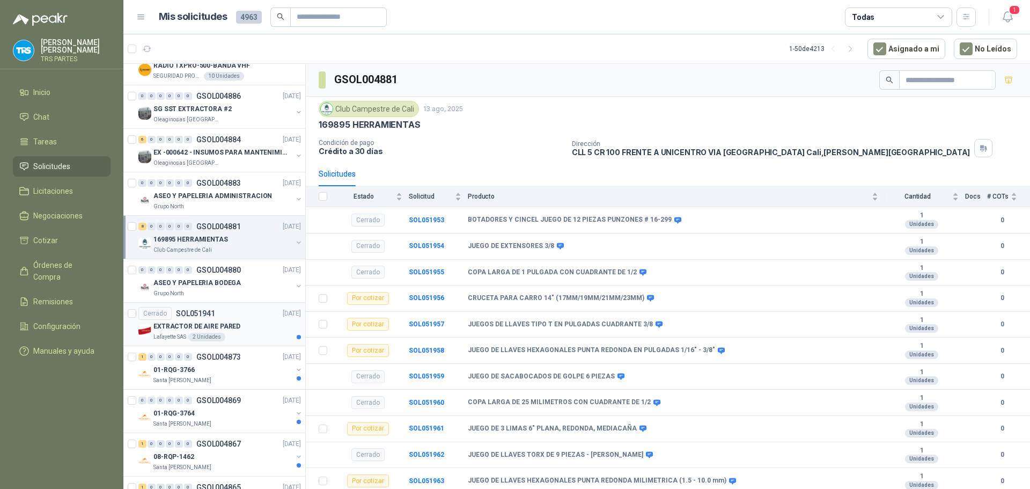
click at [232, 335] on div "Lafayette SAS 2 Unidades" at bounding box center [227, 337] width 148 height 9
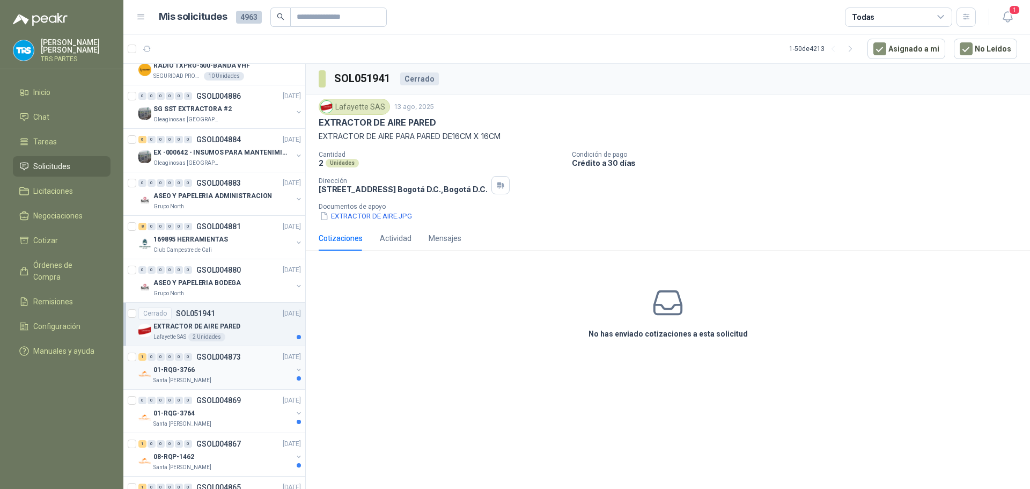
click at [241, 363] on div "01-RQG-3766" at bounding box center [222, 369] width 139 height 13
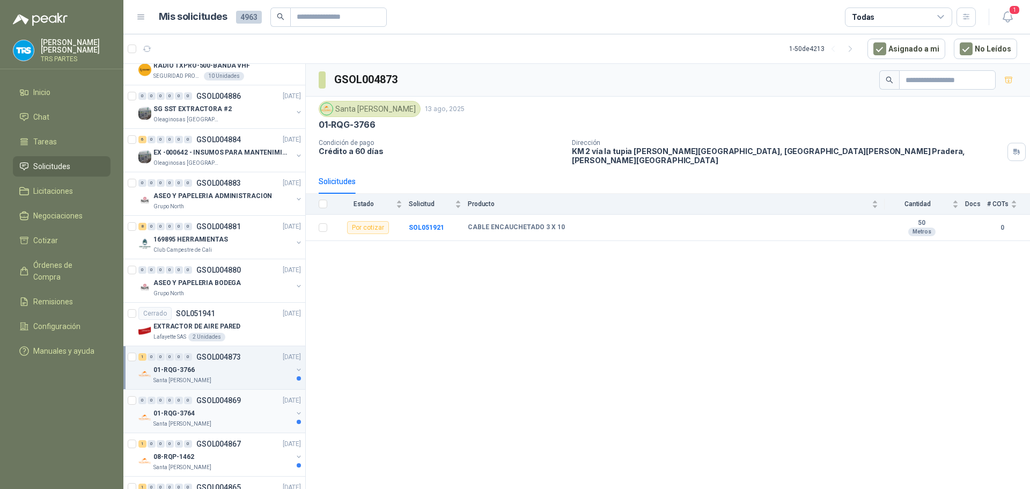
click at [243, 399] on div "0 0 0 0 0 0 GSOL004869 [DATE]" at bounding box center [220, 400] width 165 height 13
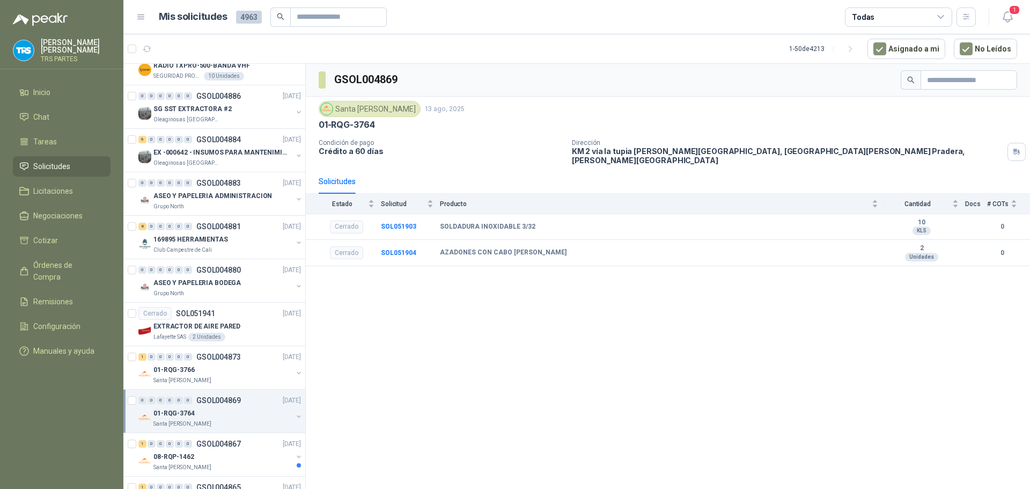
scroll to position [1768, 0]
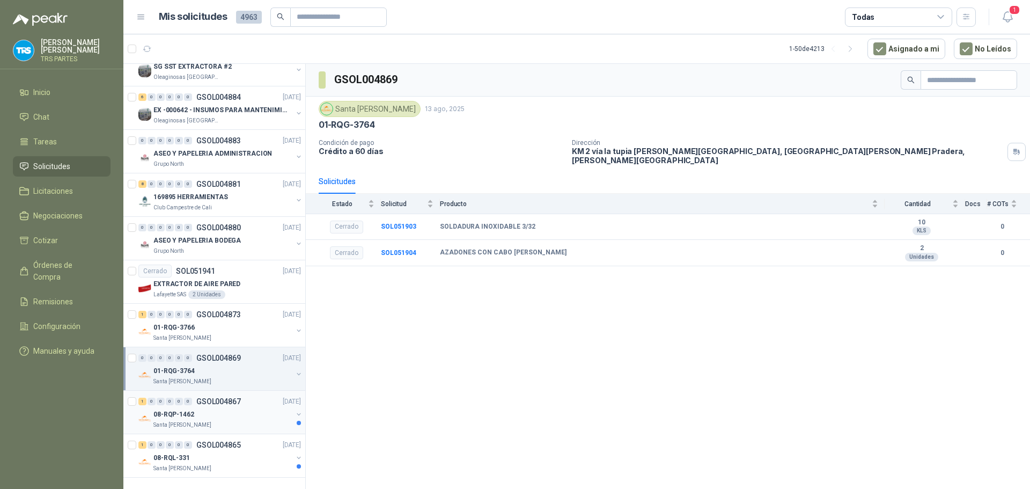
click at [242, 408] on div "08-RQP-1462" at bounding box center [222, 414] width 139 height 13
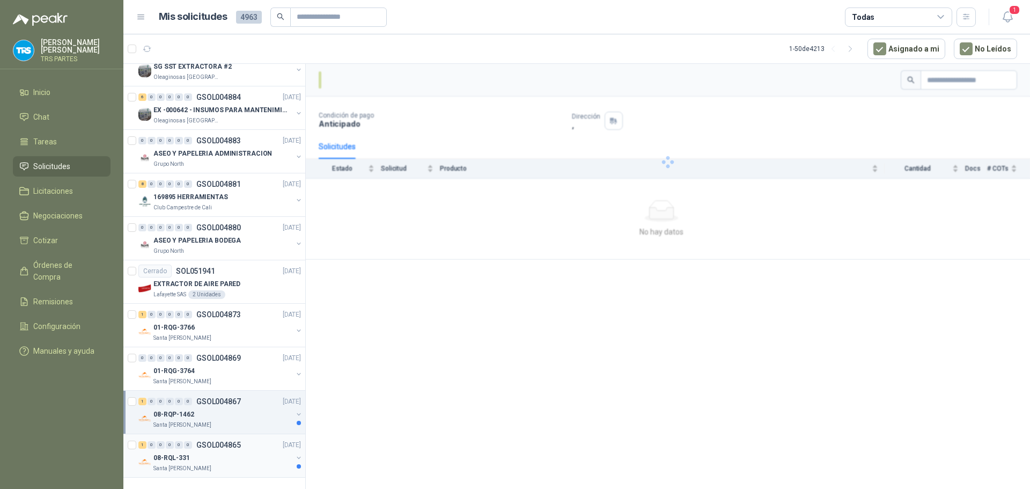
click at [238, 451] on div "08-RQL-331" at bounding box center [222, 457] width 139 height 13
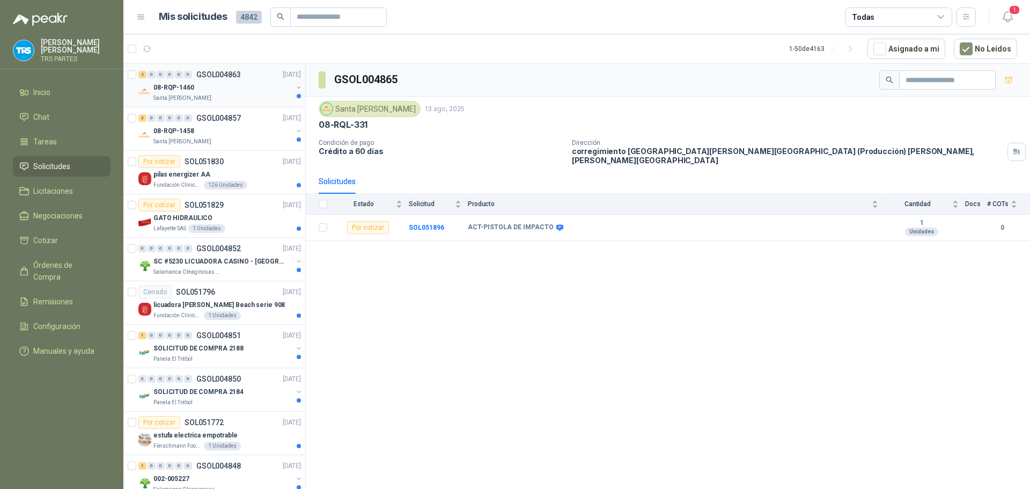
click at [248, 101] on div "Santa [PERSON_NAME]" at bounding box center [222, 98] width 139 height 9
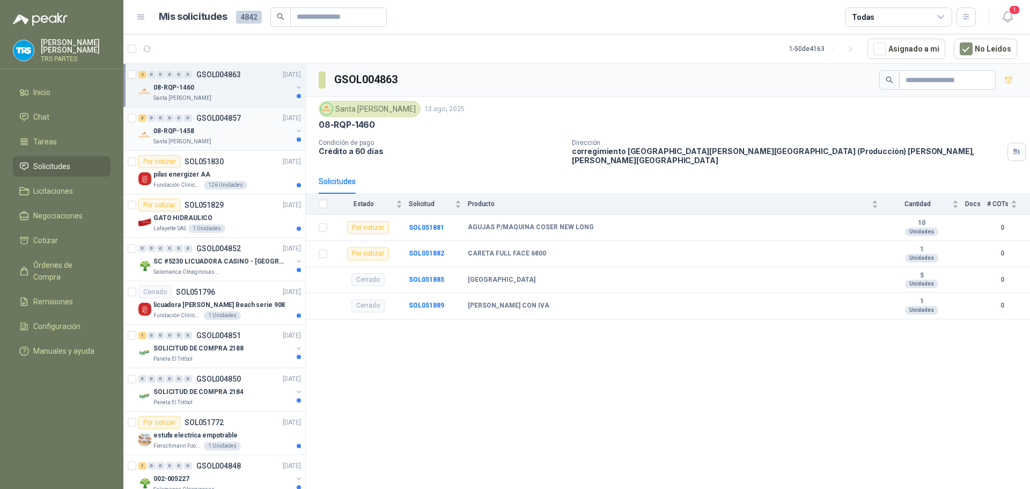
click at [243, 126] on div "08-RQP-1458" at bounding box center [222, 131] width 139 height 13
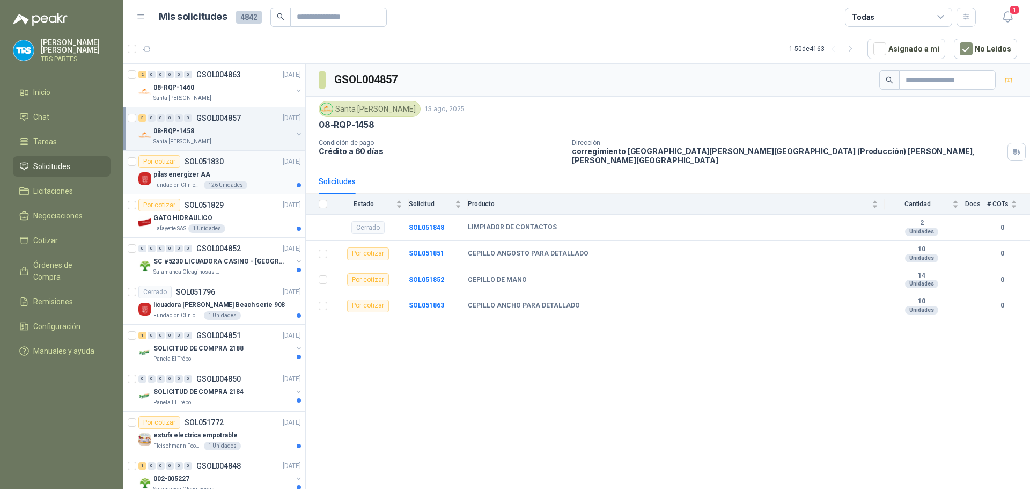
click at [242, 167] on div "Por cotizar SOL051830 [DATE]" at bounding box center [219, 161] width 163 height 13
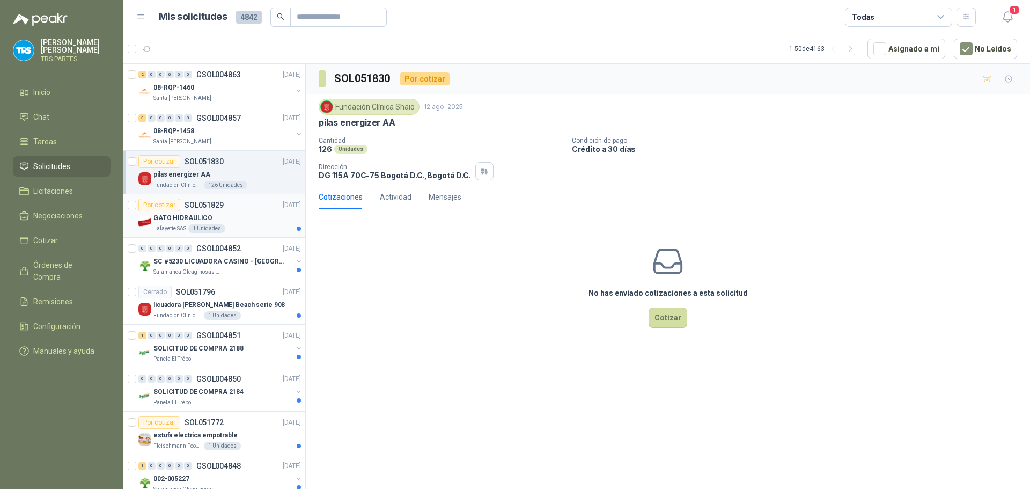
click at [260, 222] on div "GATO HIDRAULICO" at bounding box center [227, 217] width 148 height 13
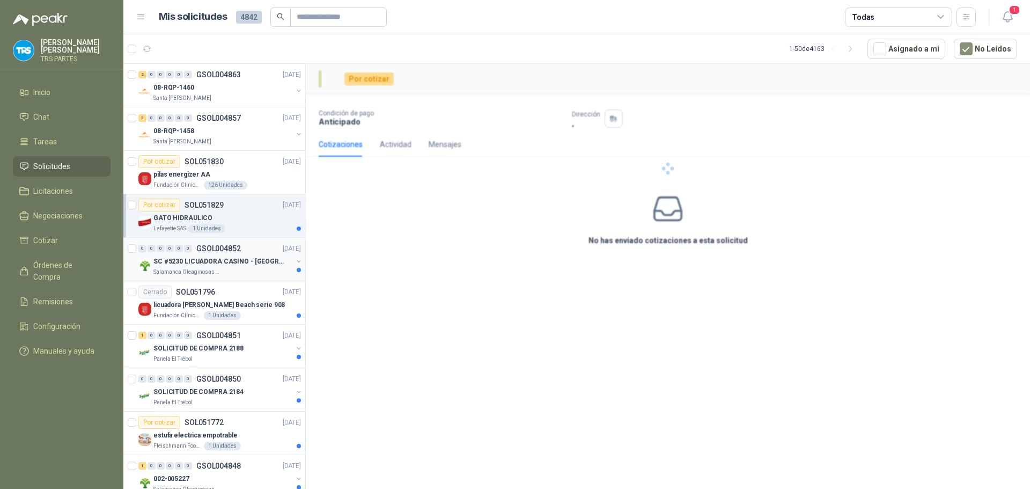
click at [258, 253] on div "0 0 0 0 0 0 GSOL004852 [DATE]" at bounding box center [220, 248] width 165 height 13
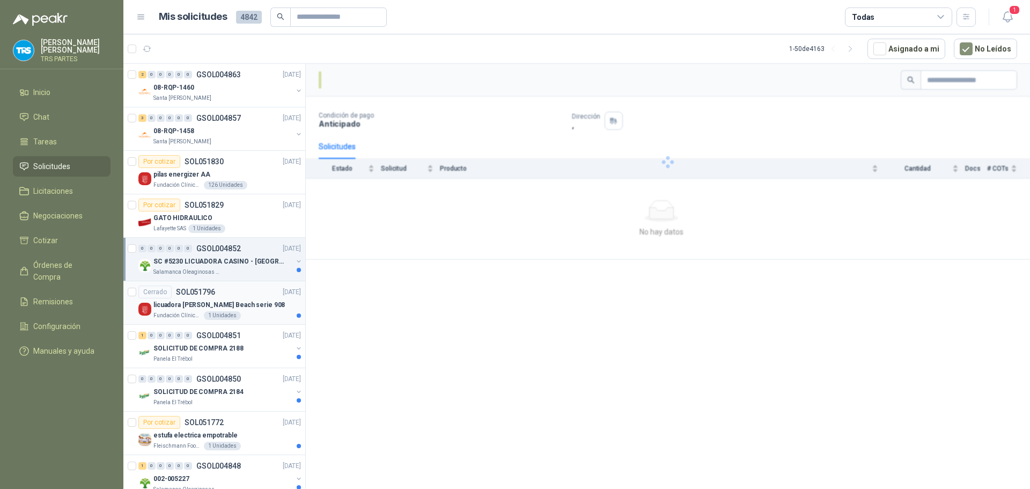
click at [259, 302] on div "licuadora [PERSON_NAME] Beach serie 908" at bounding box center [227, 304] width 148 height 13
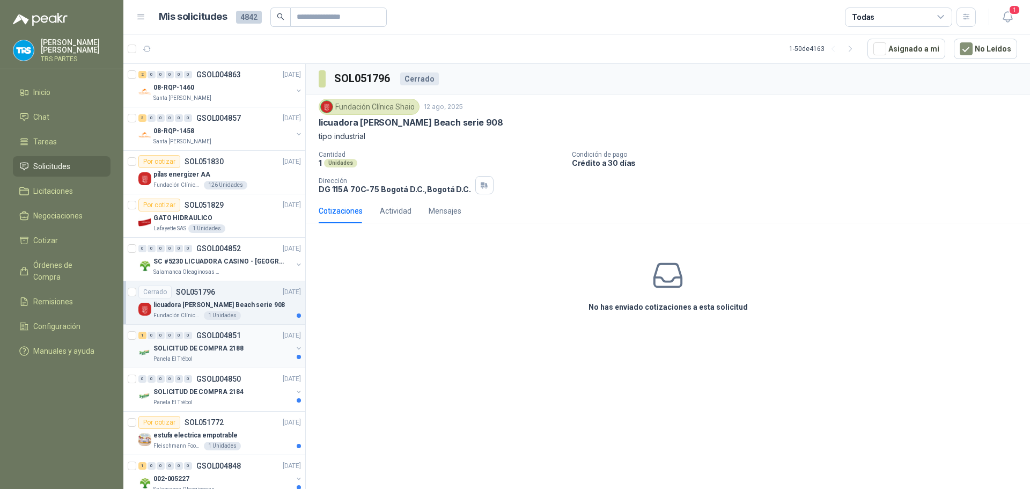
click at [247, 341] on div "1 0 0 0 0 0 GSOL004851 [DATE]" at bounding box center [220, 335] width 165 height 13
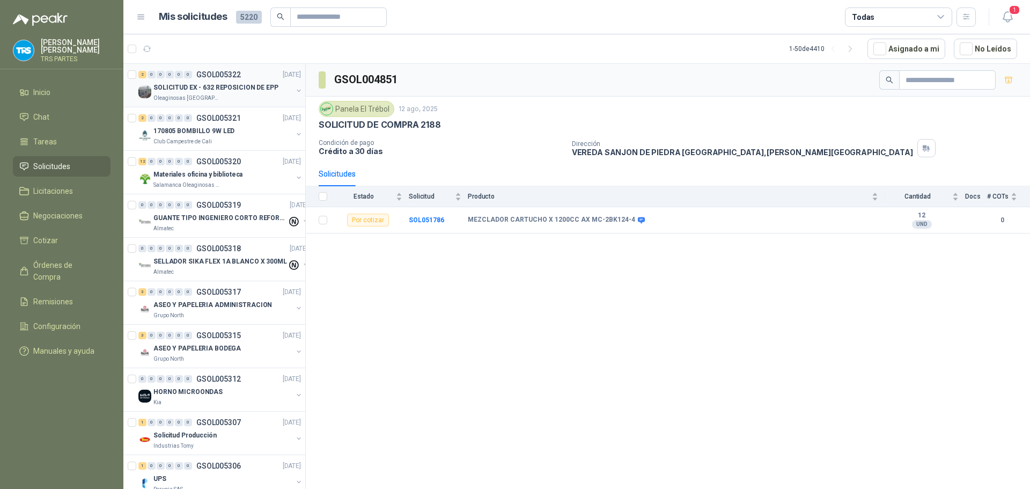
click at [226, 81] on div "2 0 0 0 0 0 GSOL005322 [DATE]" at bounding box center [220, 74] width 165 height 13
